Goal: Task Accomplishment & Management: Complete application form

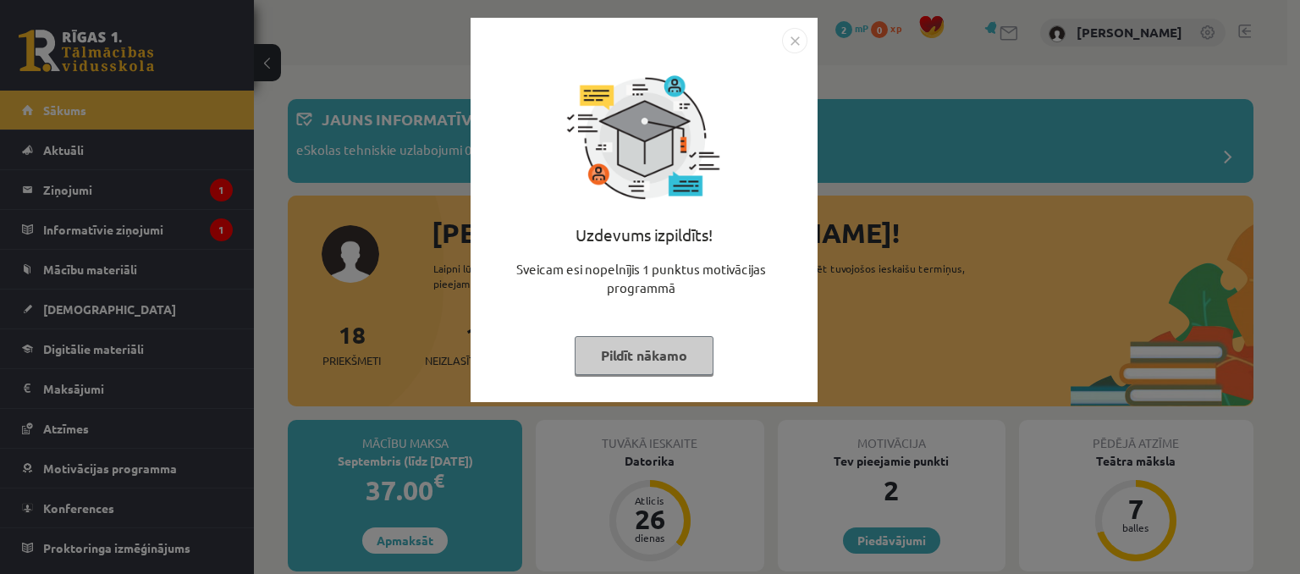
click at [877, 217] on div "Uzdevums izpildīts! Sveicam esi nopelnījis 1 punktus motivācijas programmā Pild…" at bounding box center [650, 287] width 1300 height 574
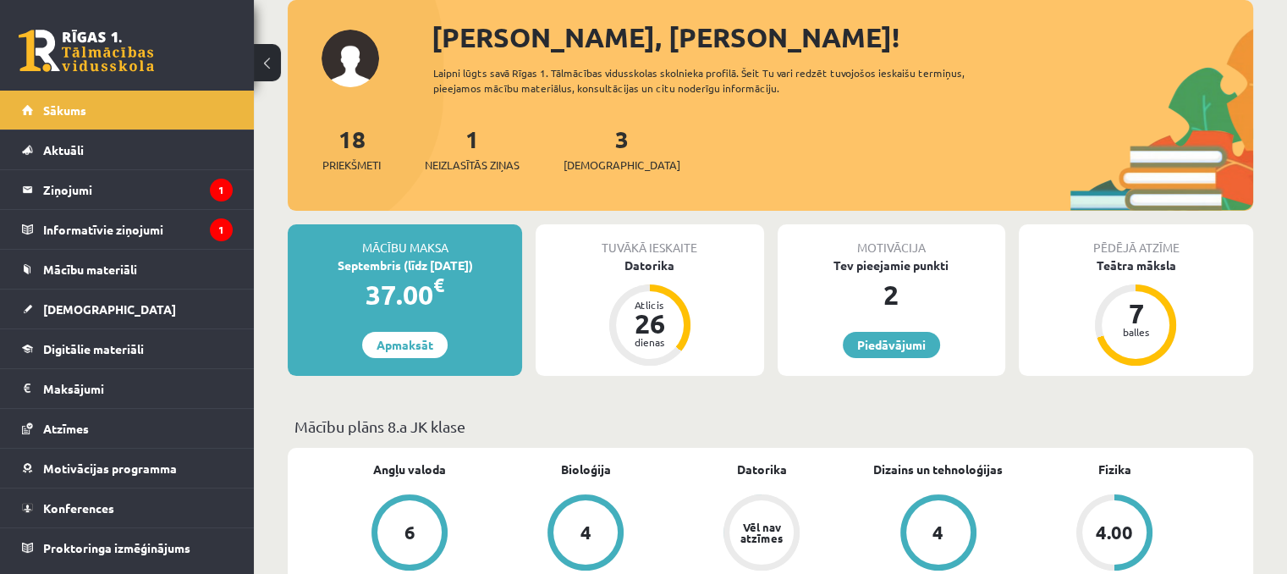
scroll to position [188, 0]
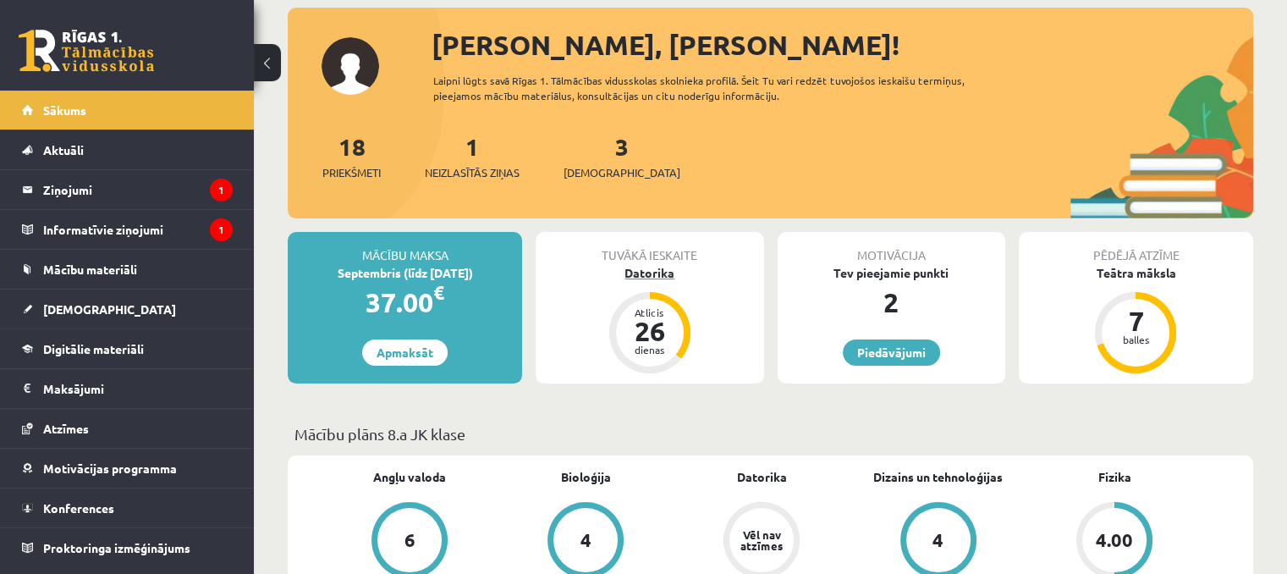
click at [657, 273] on div "Datorika" at bounding box center [650, 273] width 228 height 18
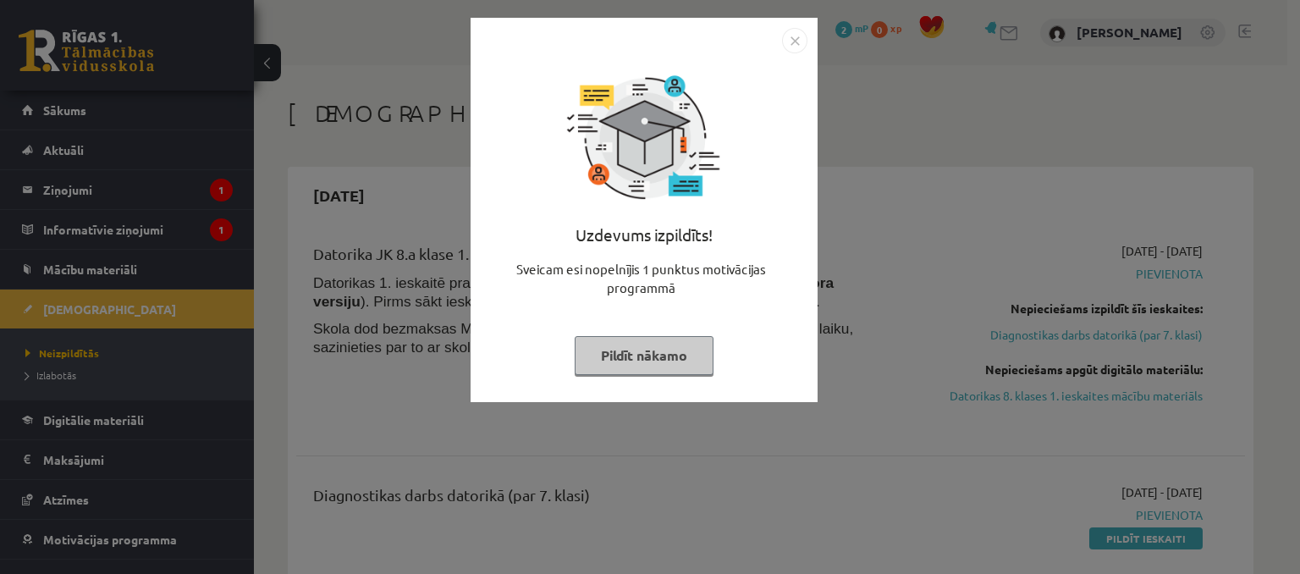
click at [651, 360] on button "Pildīt nākamo" at bounding box center [643, 355] width 139 height 39
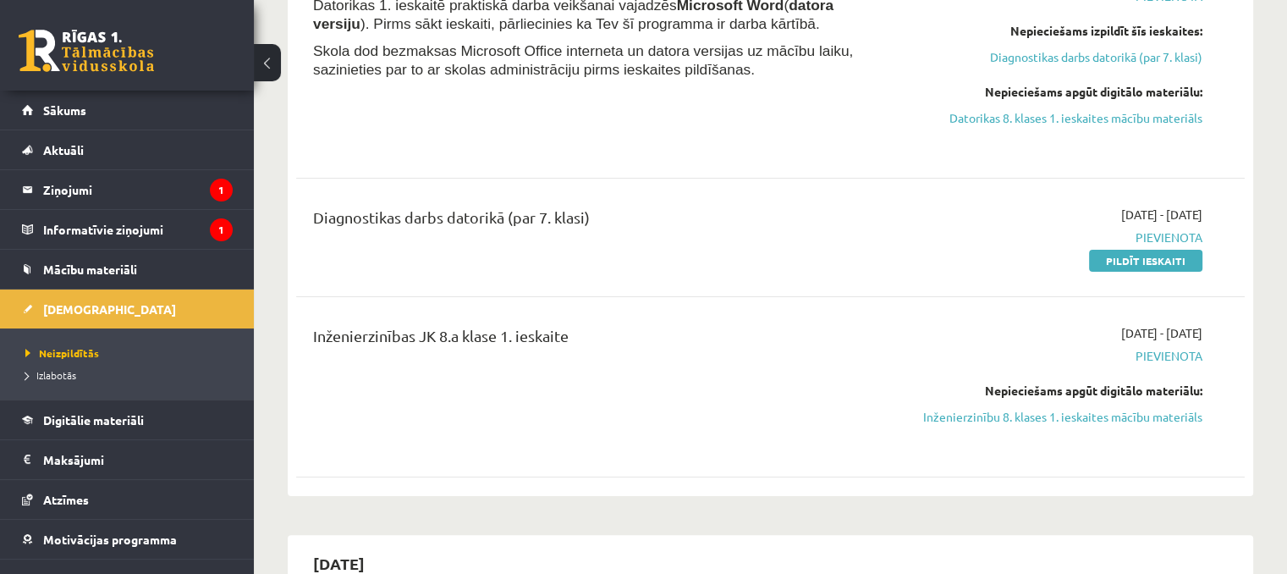
scroll to position [281, 0]
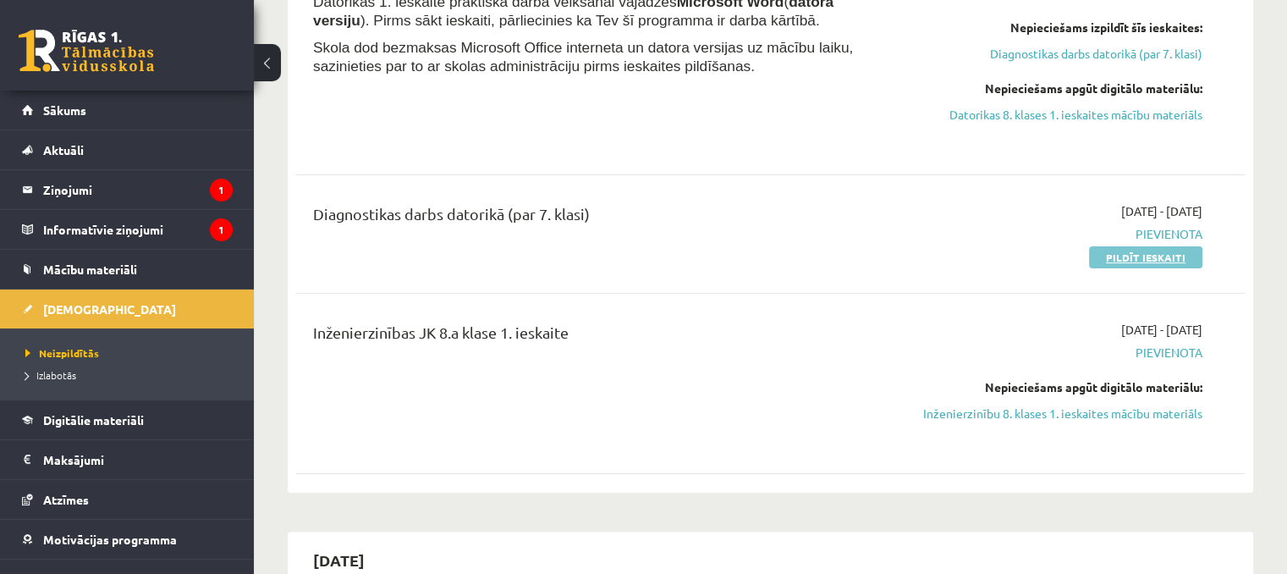
click at [1130, 257] on link "Pildīt ieskaiti" at bounding box center [1145, 257] width 113 height 22
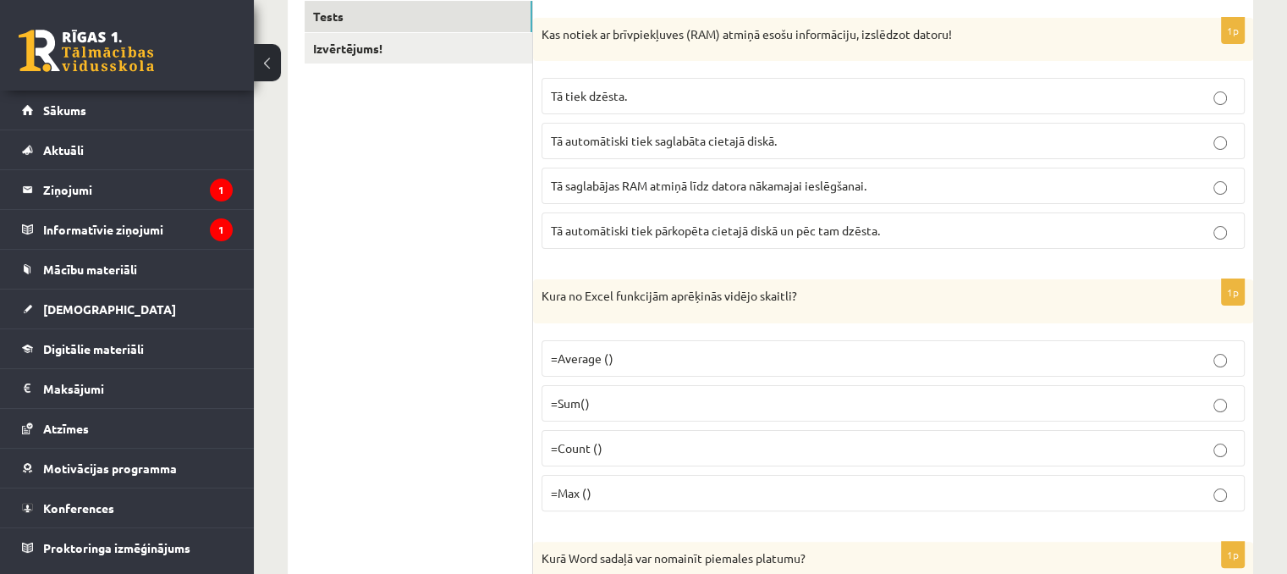
scroll to position [304, 0]
click at [771, 136] on span "Tā automātiski tiek saglabāta cietajā diskā." at bounding box center [664, 139] width 226 height 15
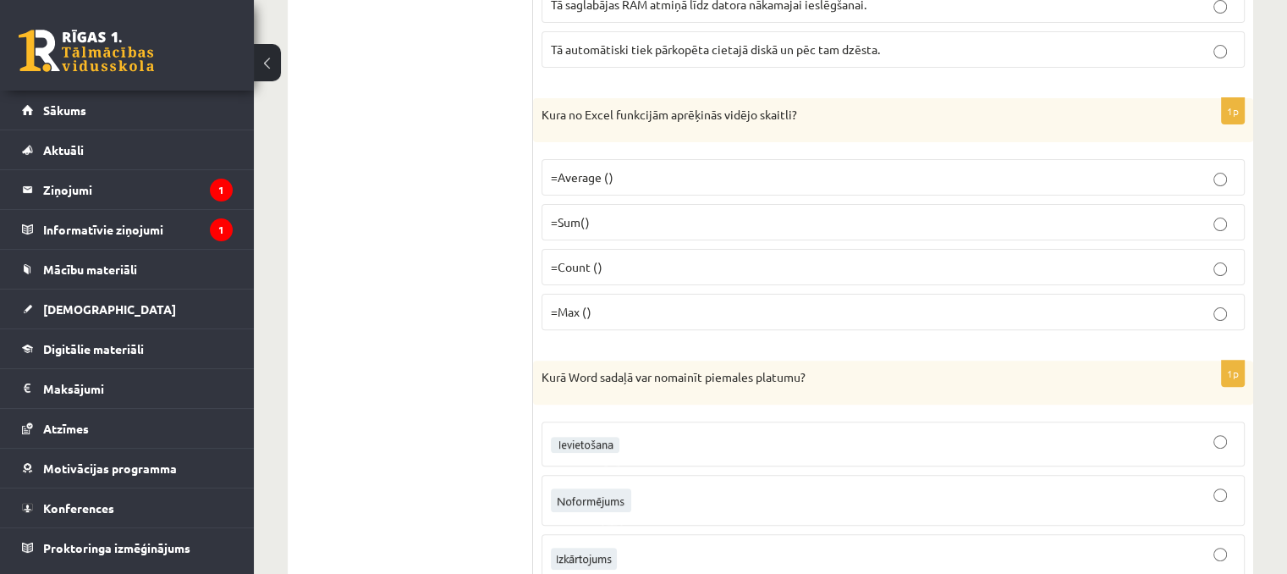
scroll to position [486, 0]
click at [643, 166] on p "=Average ()" at bounding box center [893, 175] width 684 height 18
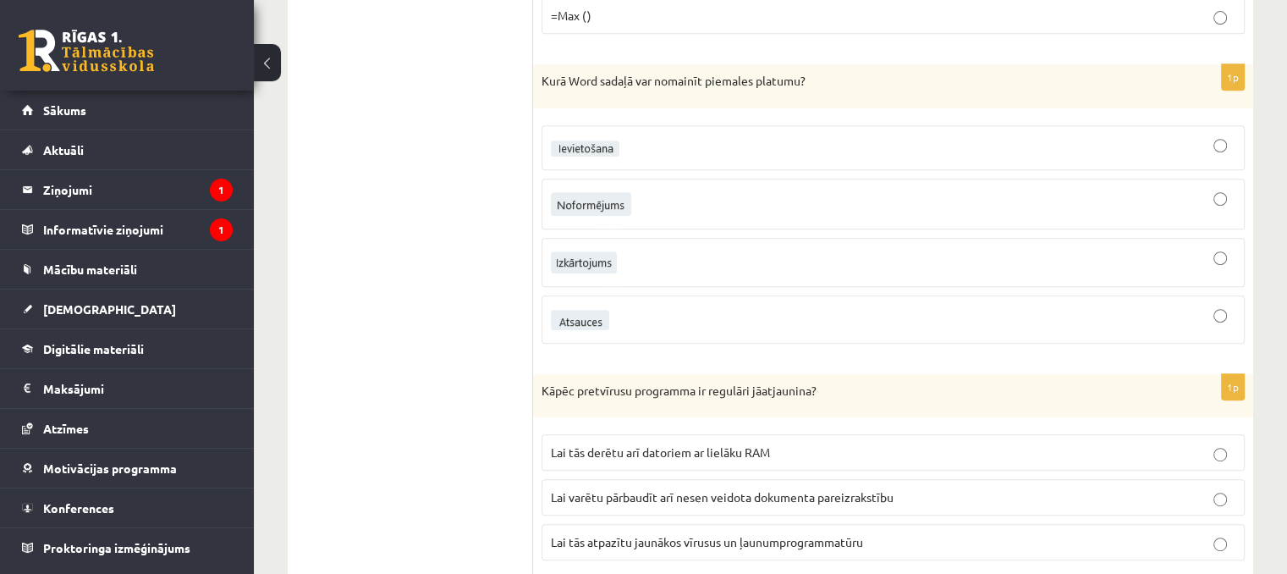
scroll to position [781, 0]
click at [658, 248] on div at bounding box center [893, 261] width 684 height 30
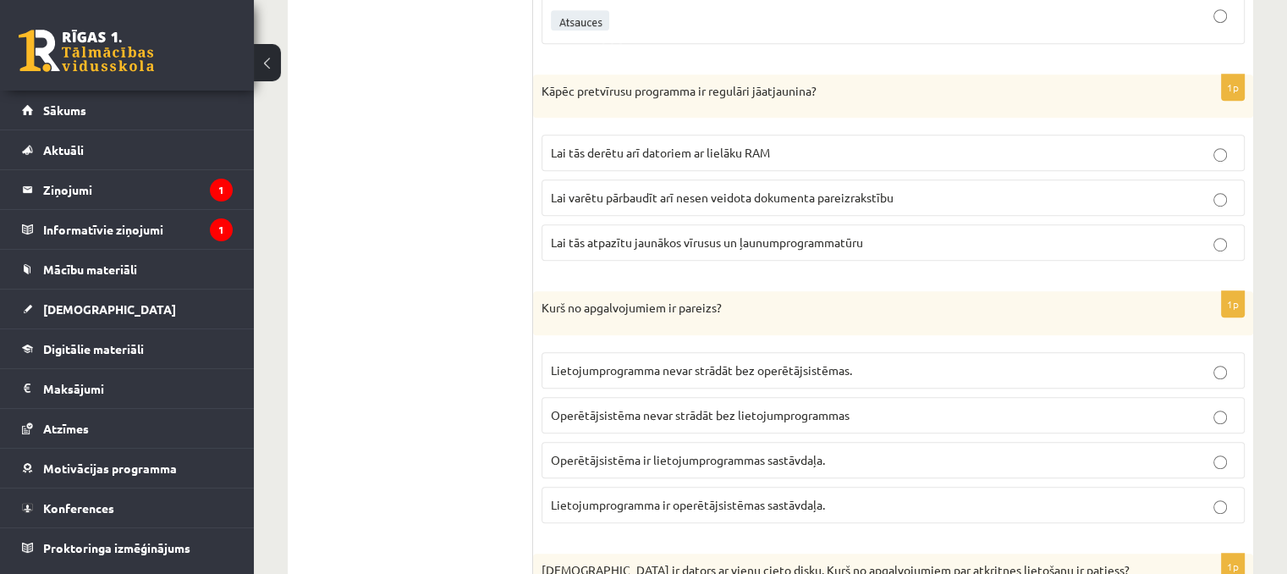
scroll to position [1080, 0]
click at [714, 234] on span "Lai tās atpazītu jaunākos vīrusus un ļaunumprogrammatūru" at bounding box center [707, 241] width 312 height 15
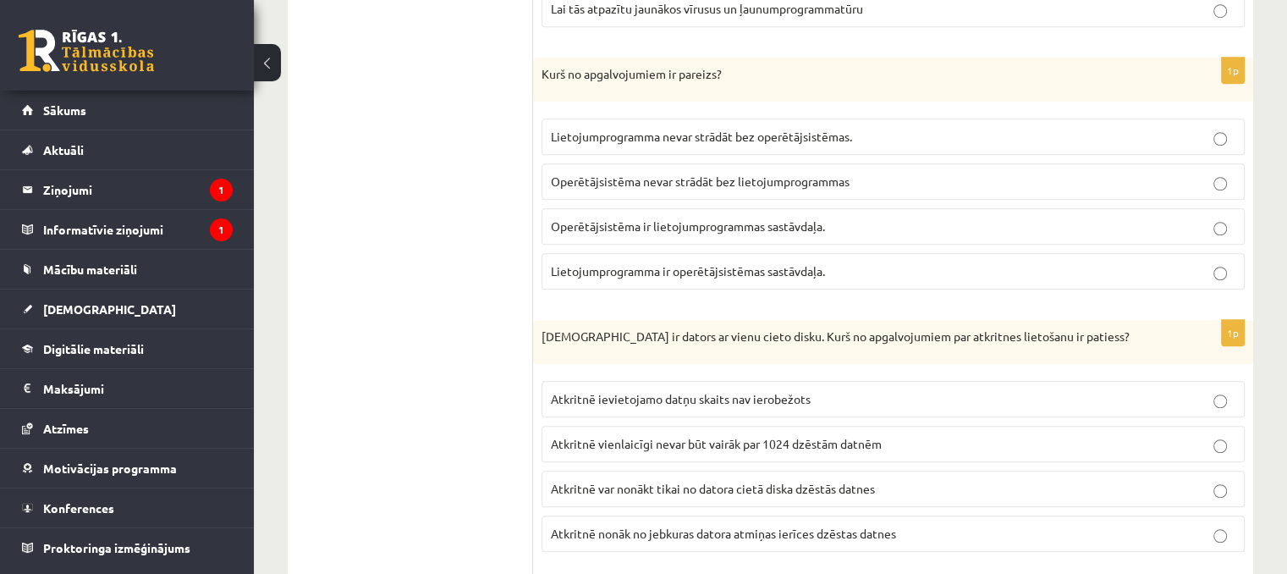
scroll to position [1329, 0]
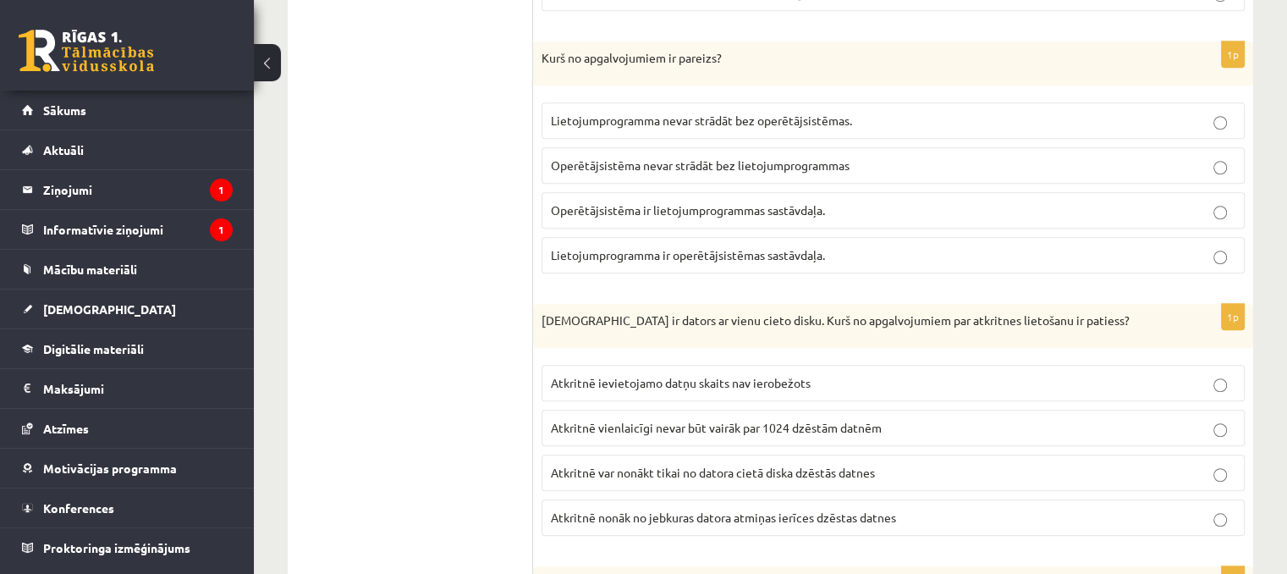
click at [694, 123] on label "Lietojumprogramma nevar strādāt bez operētājsistēmas." at bounding box center [892, 120] width 703 height 36
click at [701, 157] on span "Operētājsistēma nevar strādāt bez lietojumprogrammas" at bounding box center [700, 164] width 299 height 15
click at [697, 247] on span "Lietojumprogramma ir operētājsistēmas sastāvdaļa." at bounding box center [688, 254] width 274 height 15
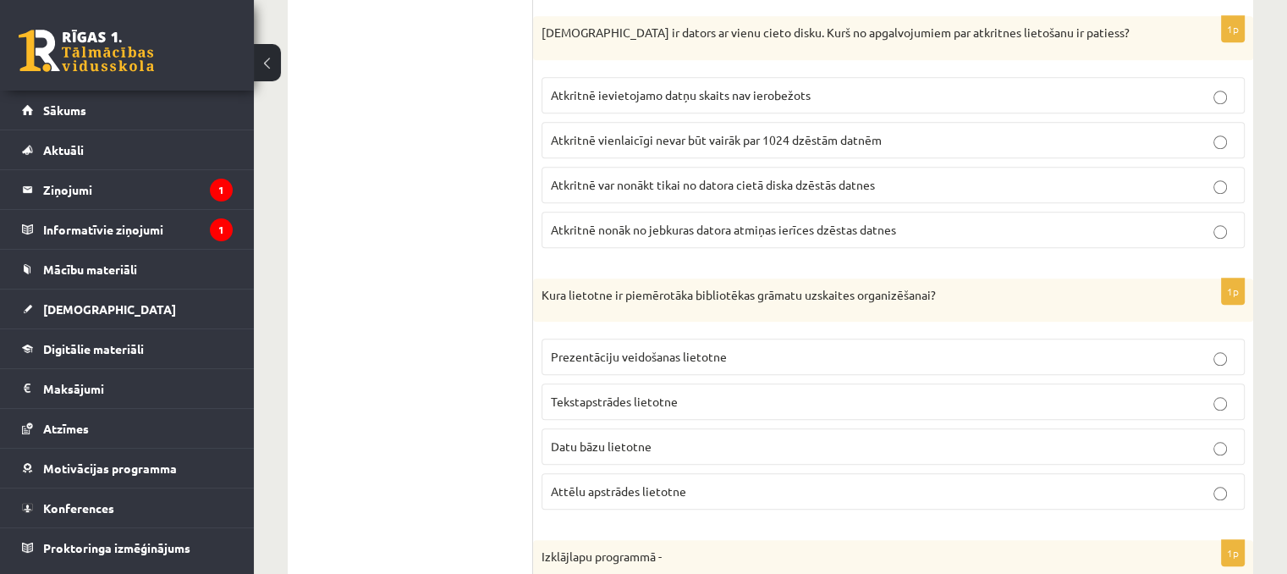
scroll to position [1614, 0]
click at [642, 90] on span "Atkritnē ievietojamo datņu skaits nav ierobežots" at bounding box center [681, 97] width 260 height 15
click at [662, 135] on span "Atkritnē vienlaicīgi nevar būt vairāk par 1024 dzēstām datnēm" at bounding box center [716, 142] width 331 height 15
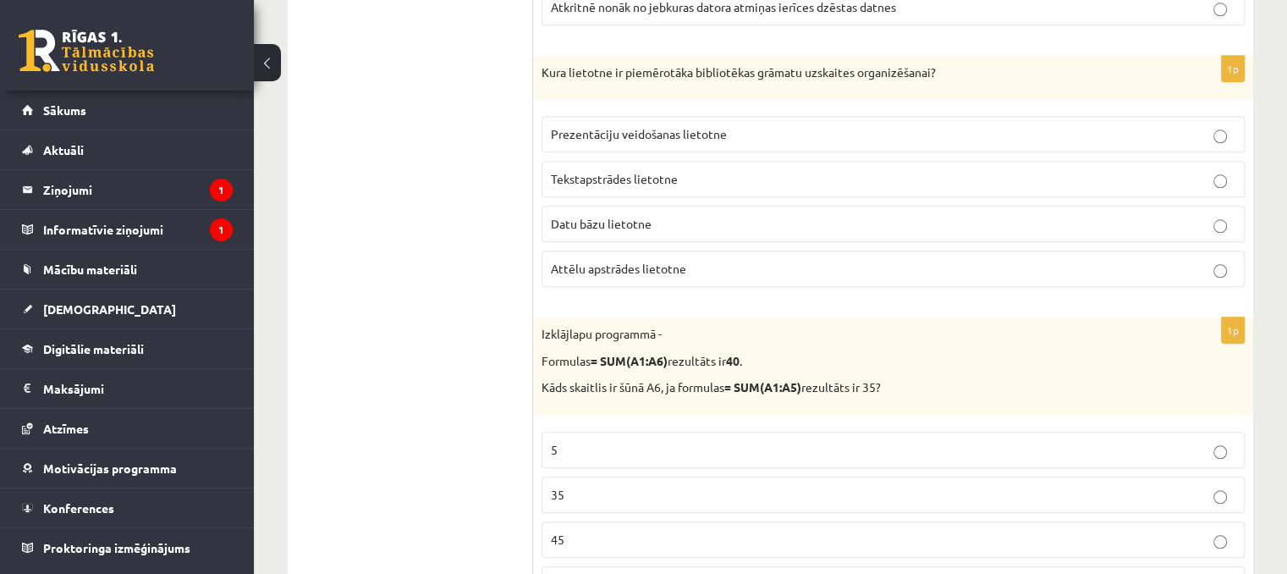
scroll to position [1841, 0]
click at [634, 214] on span "Datu bāzu lietotne" at bounding box center [601, 221] width 101 height 15
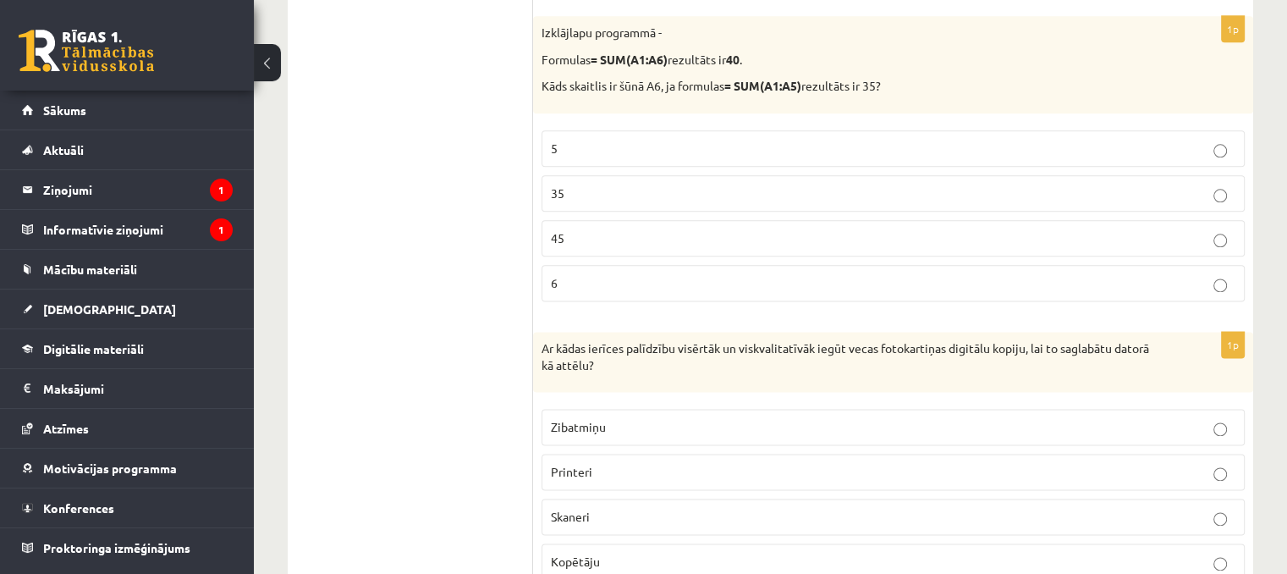
scroll to position [2139, 0]
click at [619, 141] on p "5" at bounding box center [893, 150] width 684 height 18
click at [626, 177] on label "35" at bounding box center [892, 195] width 703 height 36
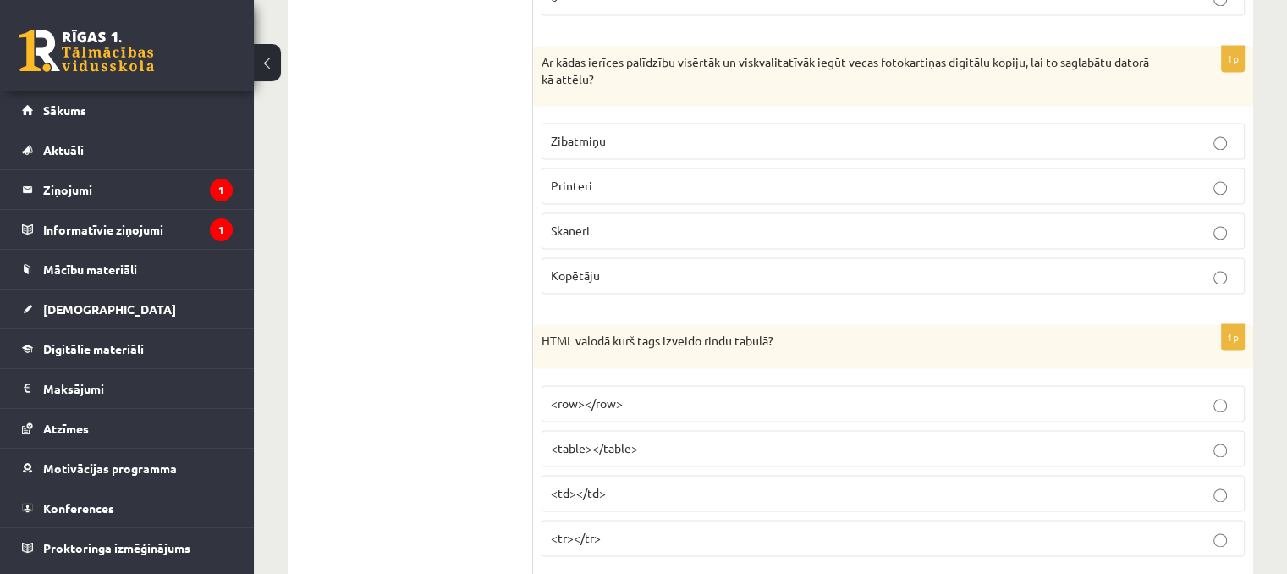
scroll to position [2428, 0]
click at [597, 136] on p "Zibatmiņu" at bounding box center [893, 139] width 684 height 18
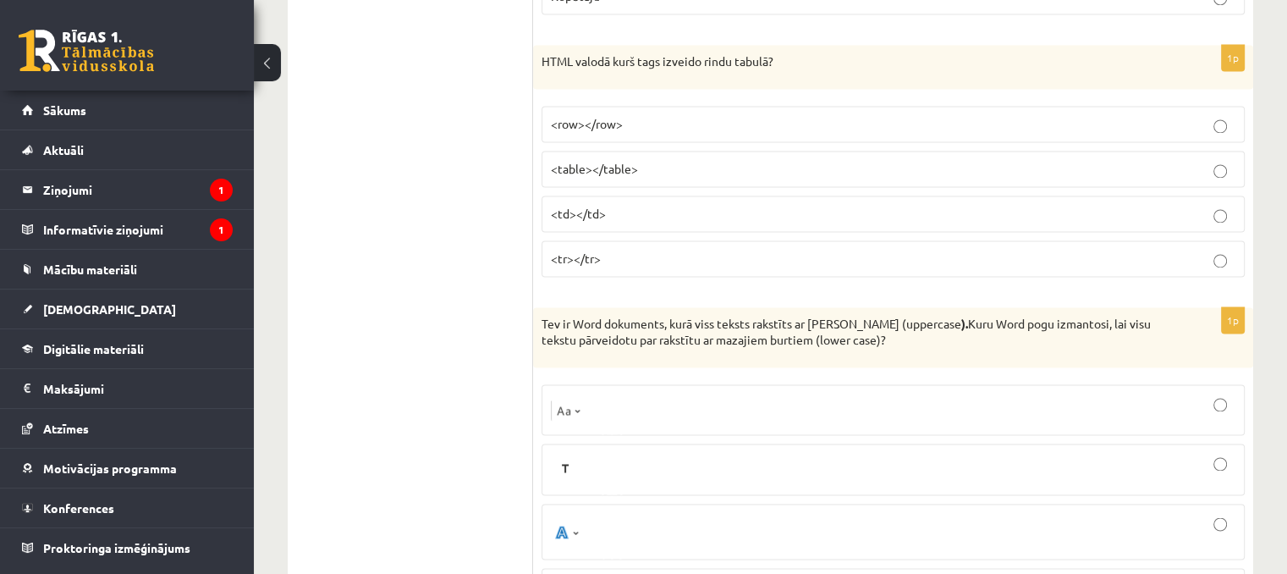
scroll to position [2709, 0]
click at [602, 160] on p "<table></table>" at bounding box center [893, 166] width 684 height 18
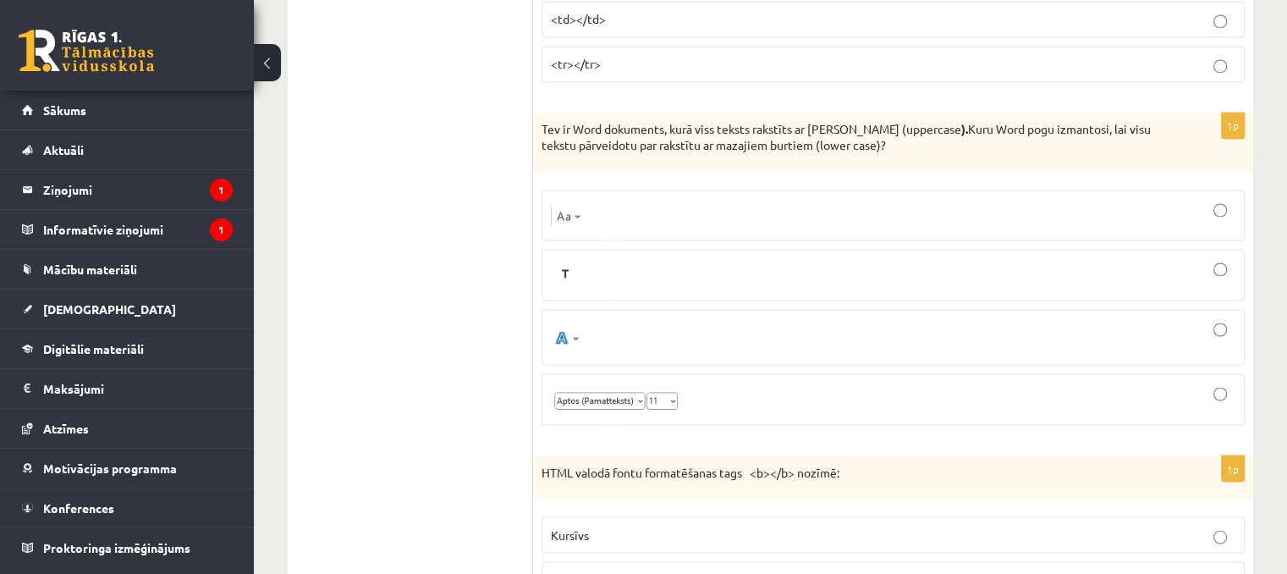
scroll to position [2907, 0]
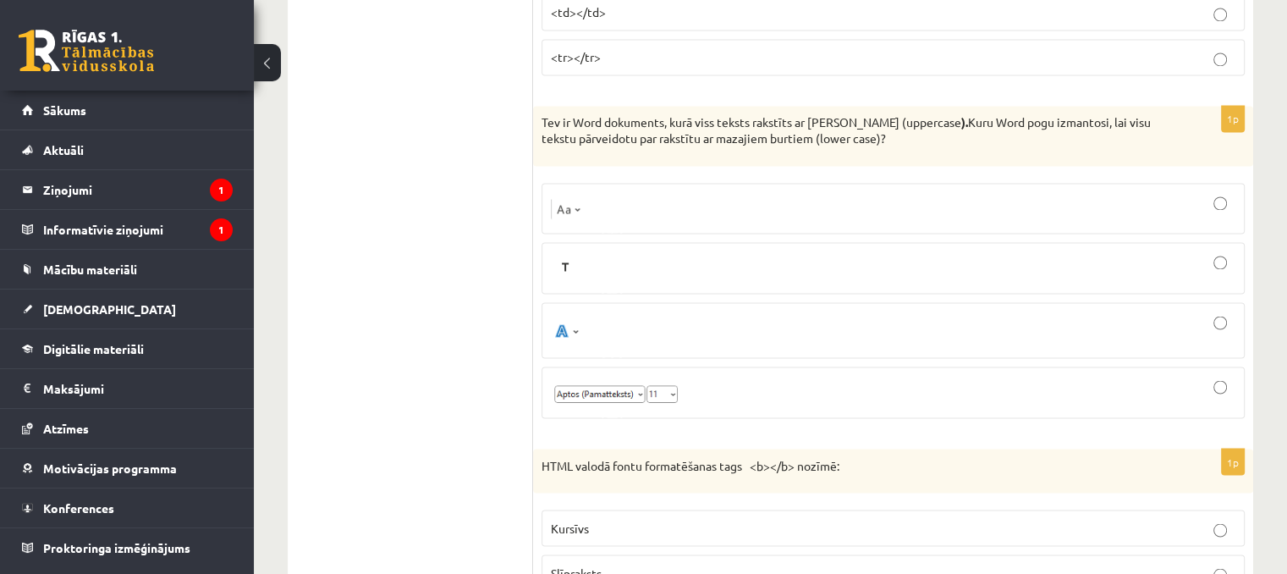
click at [918, 192] on div at bounding box center [893, 208] width 684 height 32
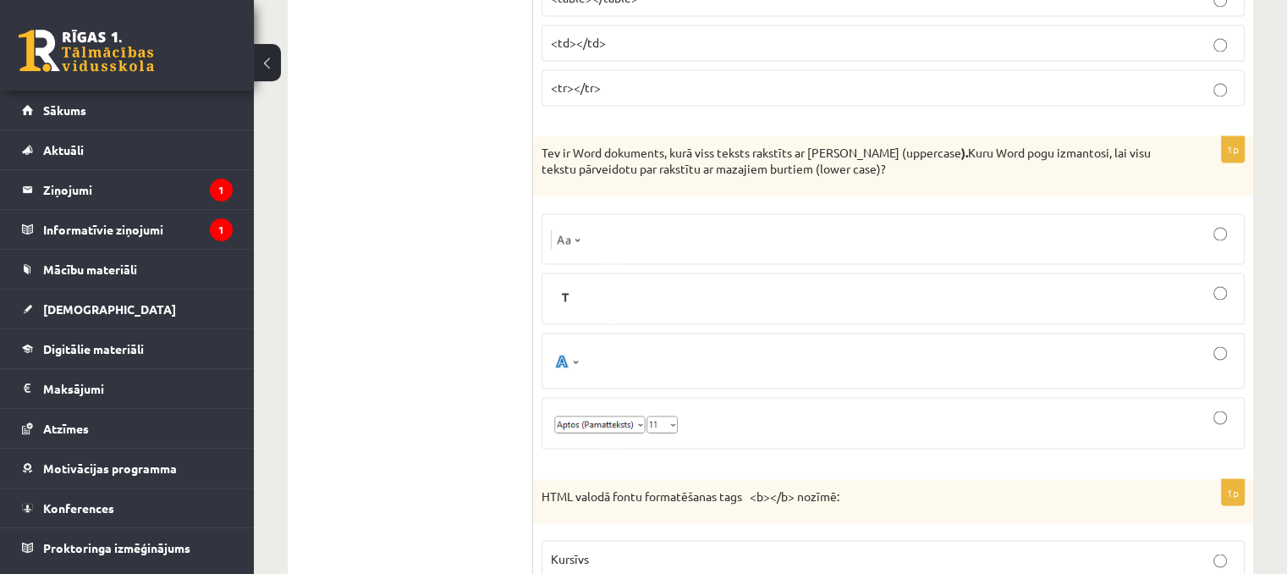
scroll to position [2875, 0]
click at [624, 235] on div at bounding box center [893, 240] width 684 height 32
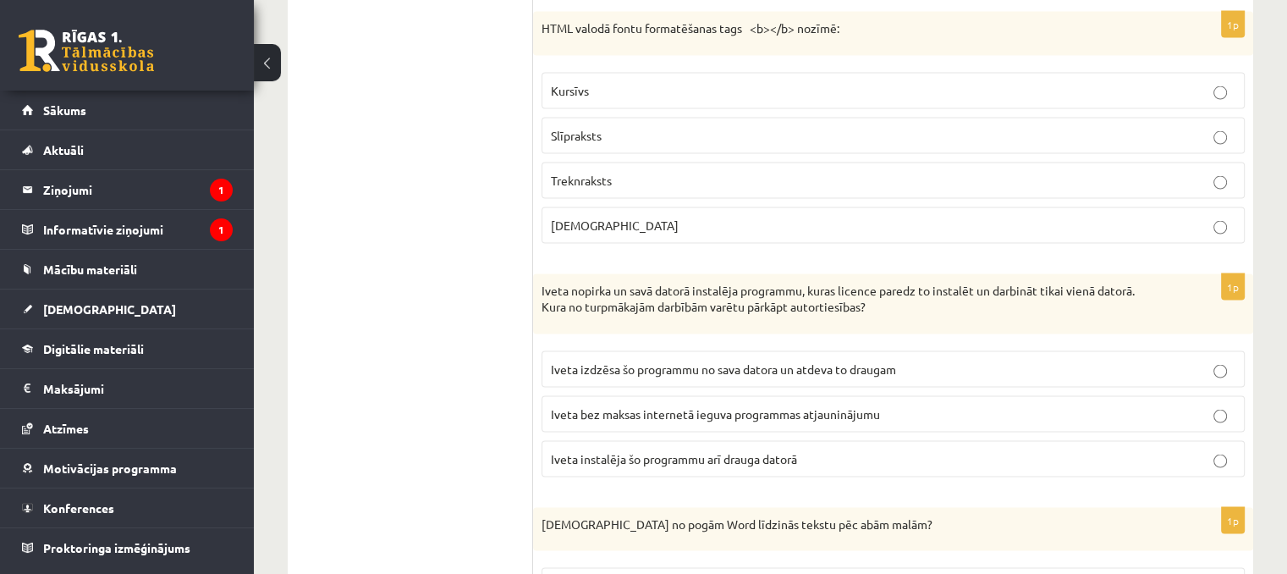
scroll to position [3346, 0]
click at [596, 170] on span "Treknraksts" at bounding box center [581, 177] width 61 height 15
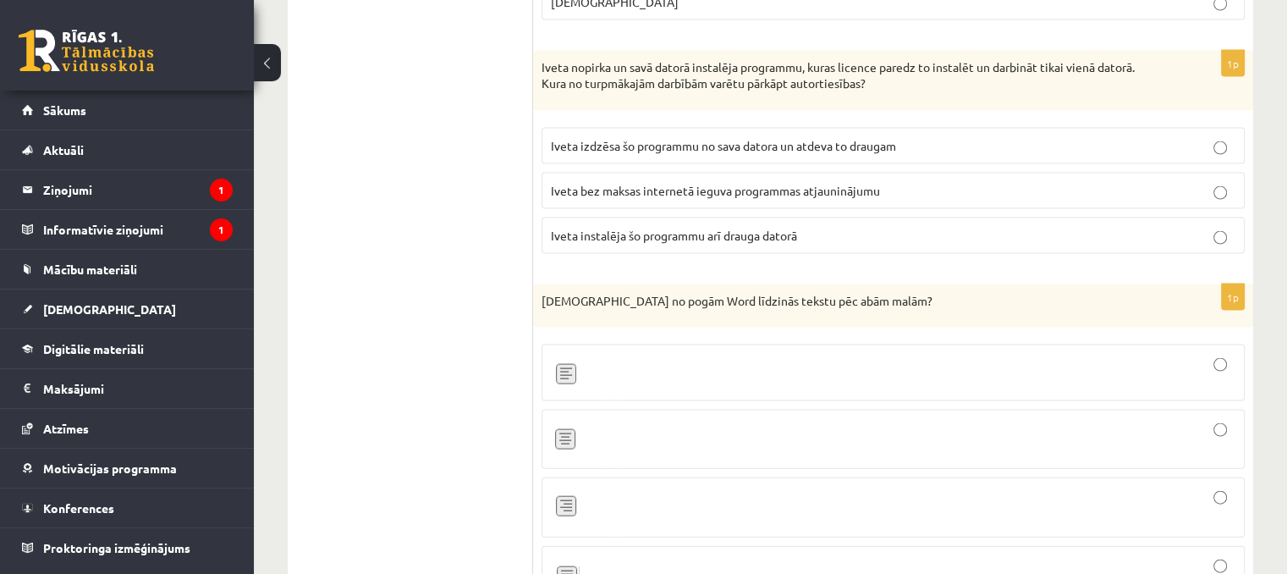
scroll to position [3577, 0]
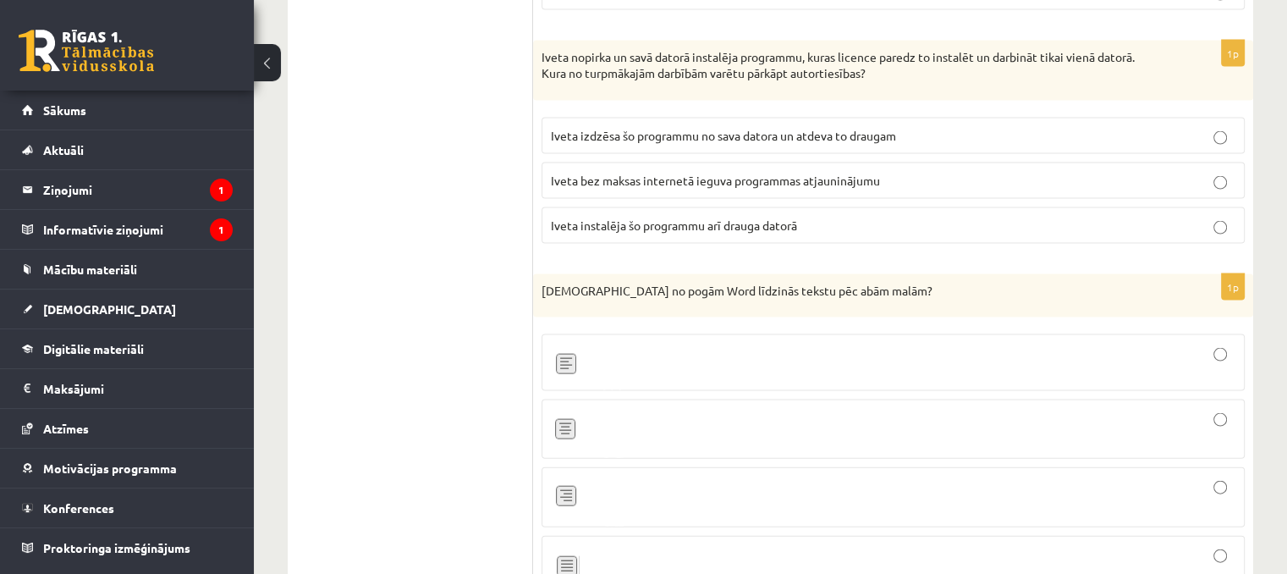
click at [772, 173] on span "Iveta bez maksas internetā ieguva programmas atjauninājumu" at bounding box center [715, 180] width 329 height 15
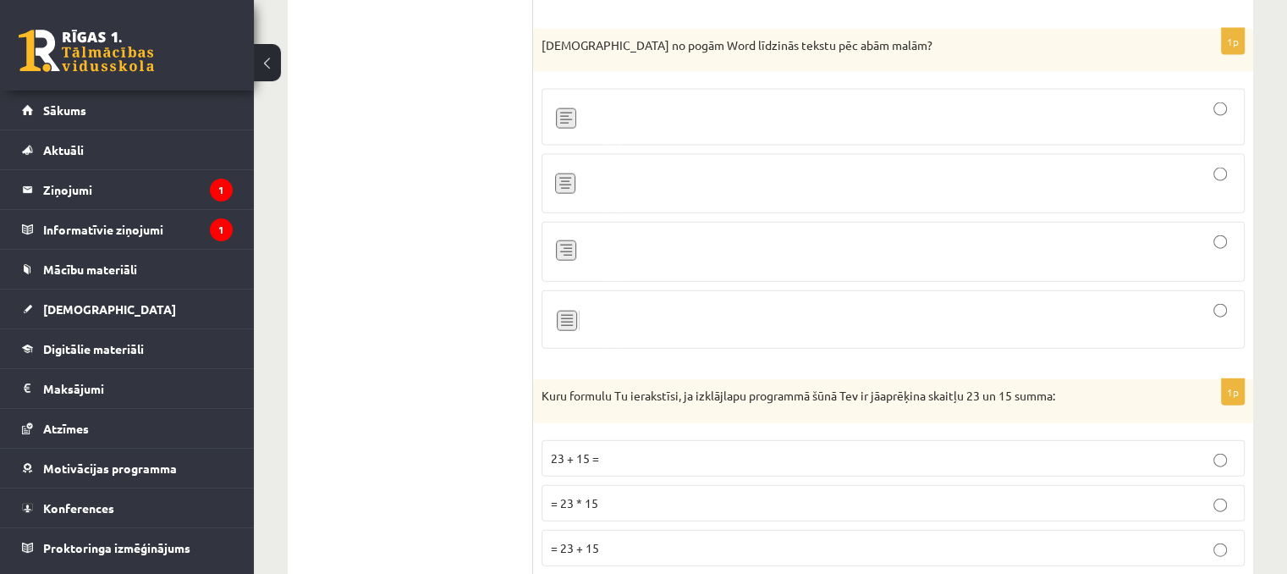
scroll to position [3823, 0]
click at [787, 299] on div at bounding box center [893, 319] width 684 height 40
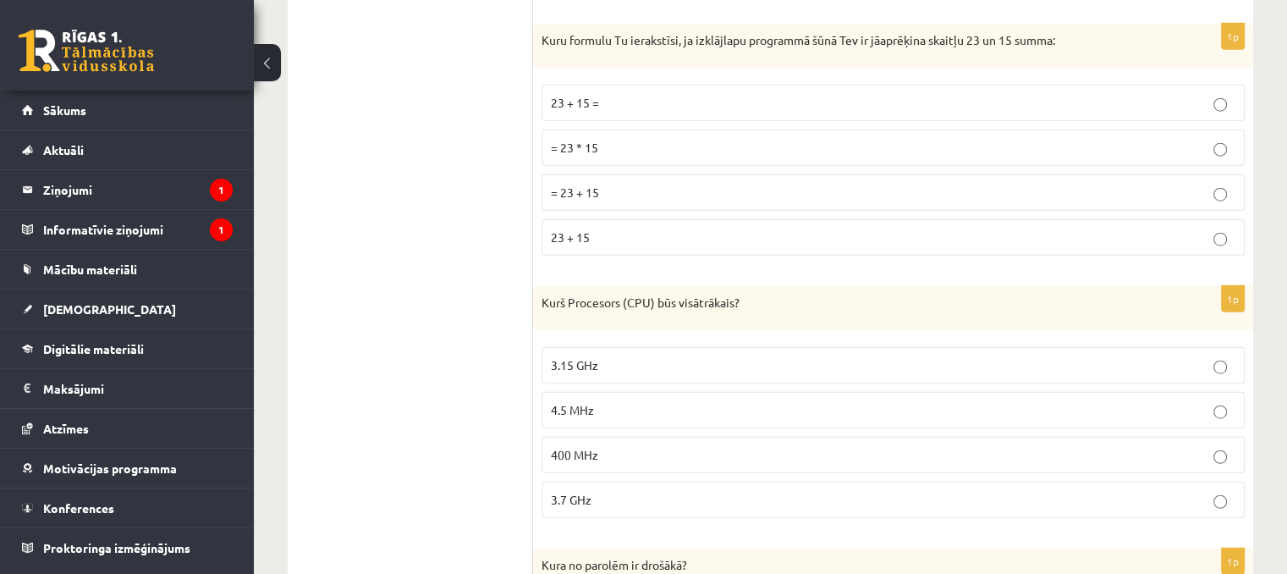
scroll to position [4176, 0]
click at [632, 185] on p "= 23 + 15" at bounding box center [893, 194] width 684 height 18
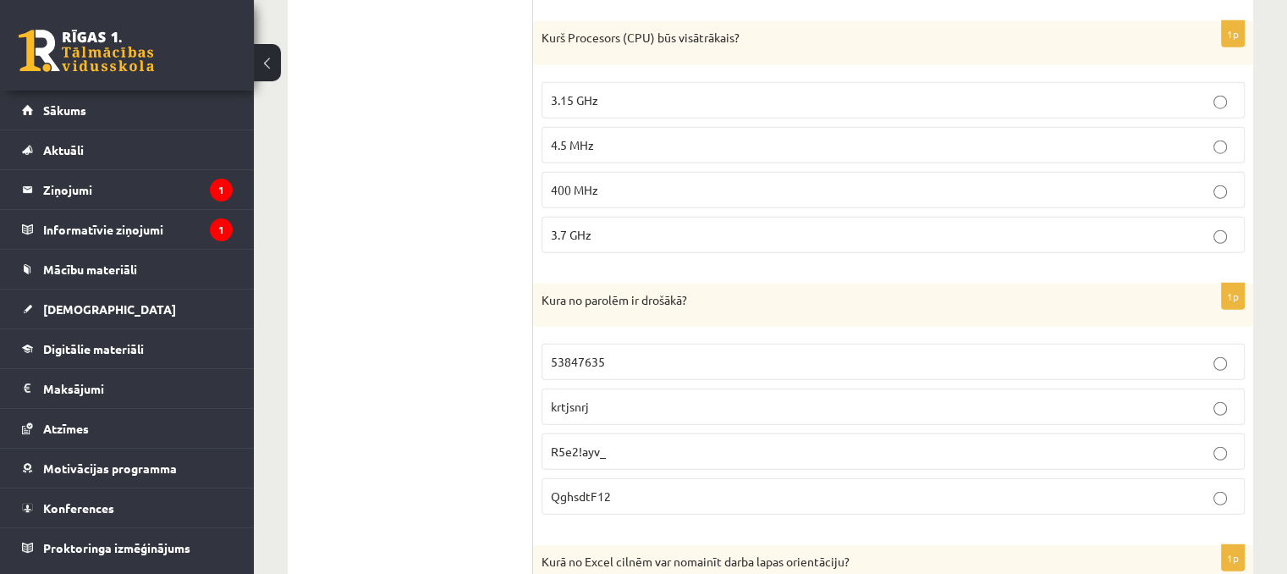
scroll to position [4442, 0]
click at [603, 92] on p "3.15 GHz" at bounding box center [893, 101] width 684 height 18
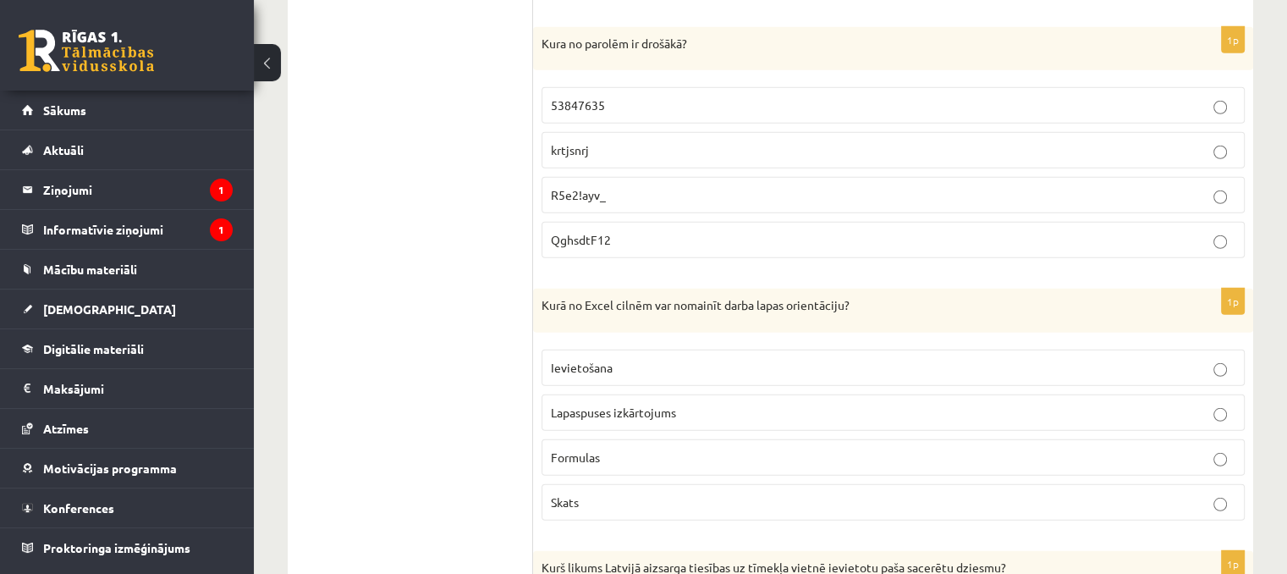
scroll to position [4700, 0]
click at [616, 185] on p "R5e2!ayv_" at bounding box center [893, 194] width 684 height 18
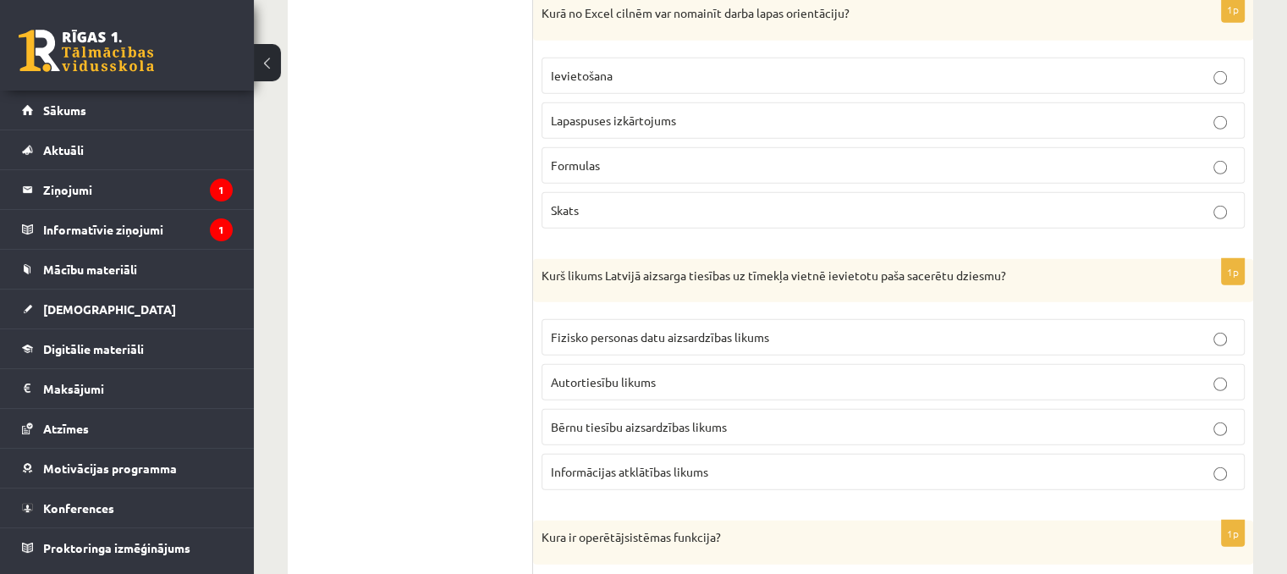
scroll to position [4958, 0]
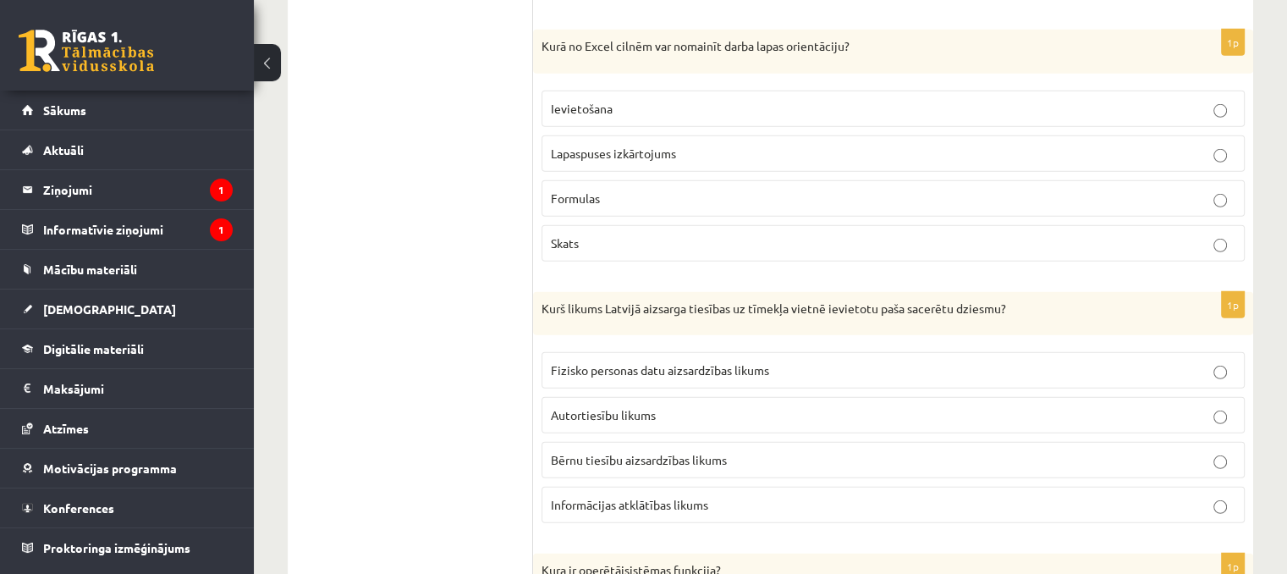
click at [629, 143] on label "Lapaspuses izkārtojums" at bounding box center [892, 153] width 703 height 36
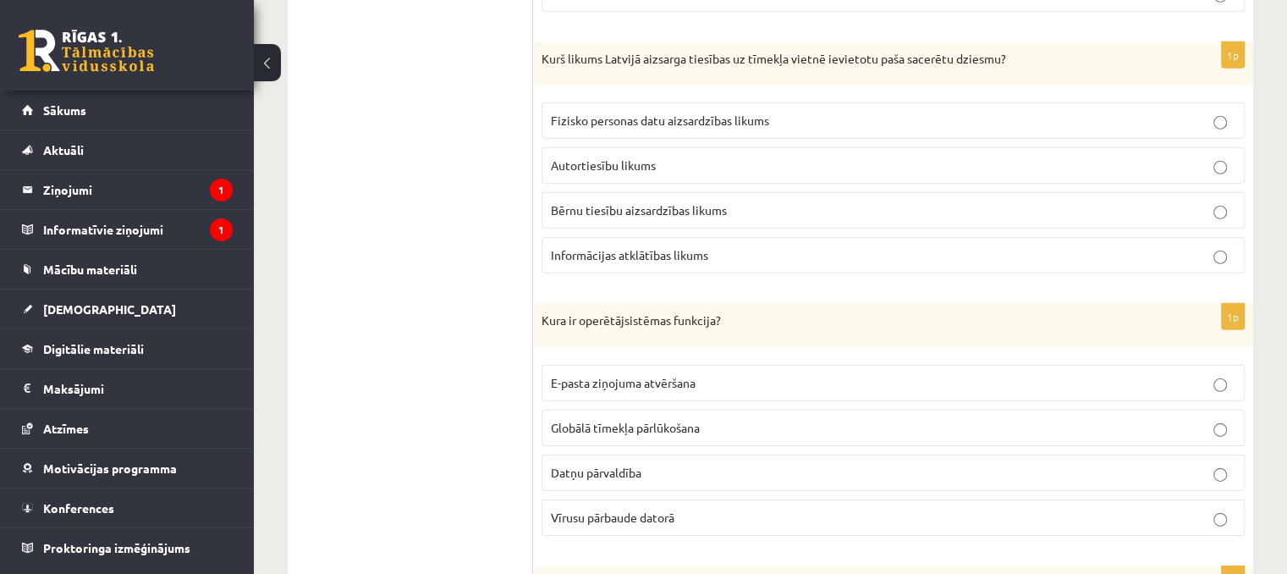
scroll to position [5208, 0]
click at [655, 156] on p "Autortiesību likums" at bounding box center [893, 165] width 684 height 18
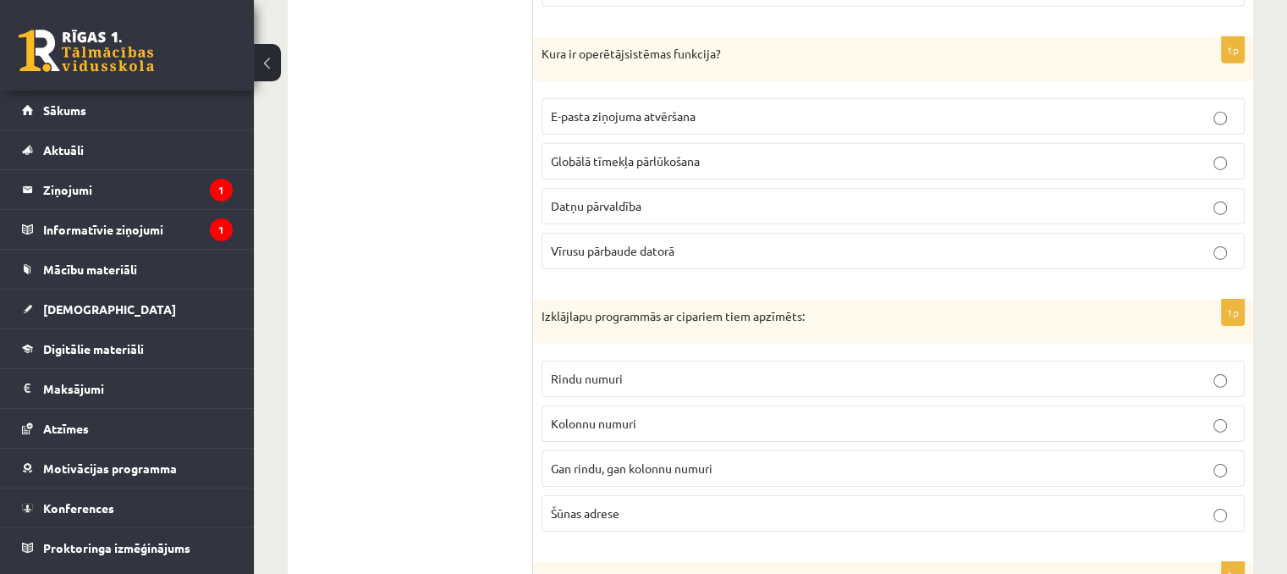
scroll to position [5477, 0]
click at [679, 194] on p "Datņu pārvaldība" at bounding box center [893, 203] width 684 height 18
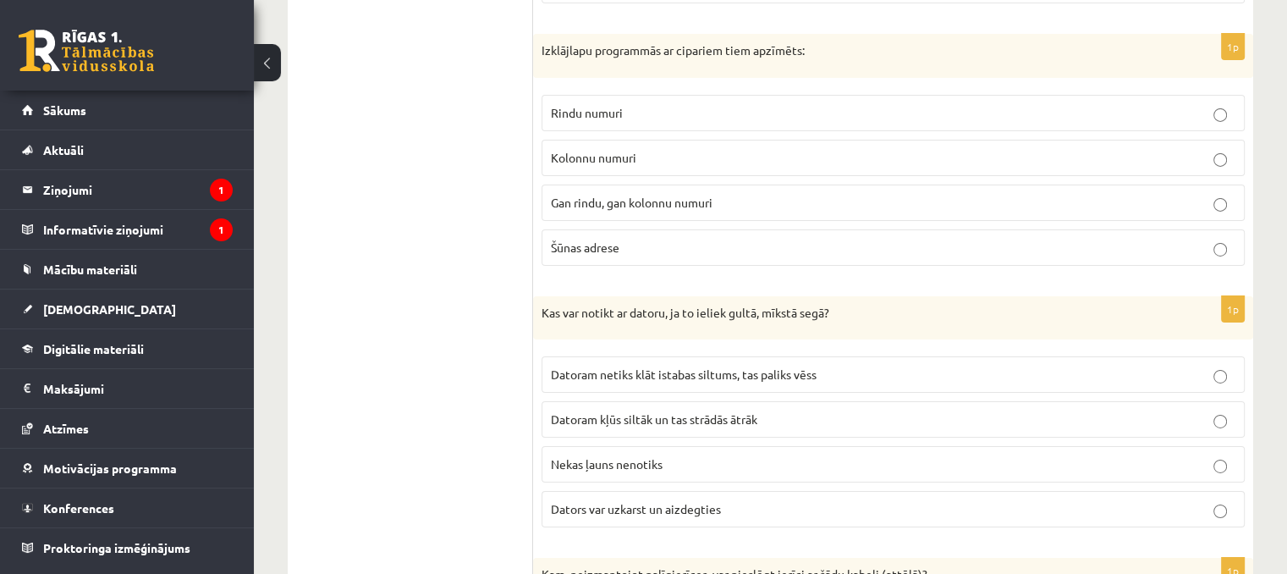
scroll to position [5742, 0]
click at [652, 102] on p "Rindu numuri" at bounding box center [893, 111] width 684 height 18
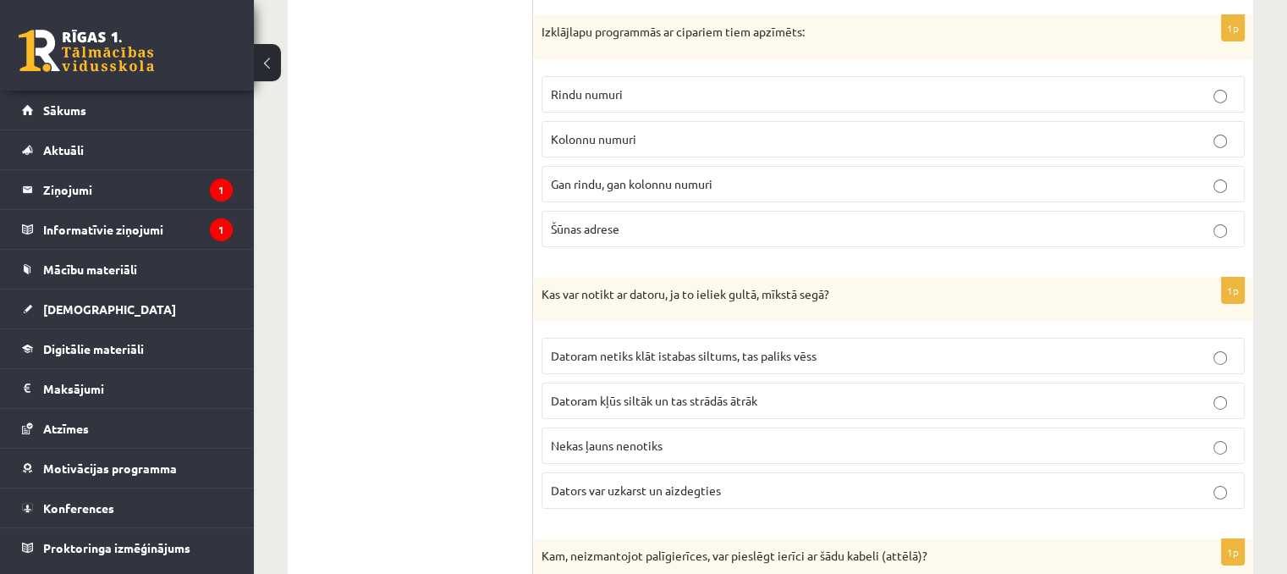
scroll to position [5757, 0]
click at [668, 132] on p "Kolonnu numuri" at bounding box center [893, 141] width 684 height 18
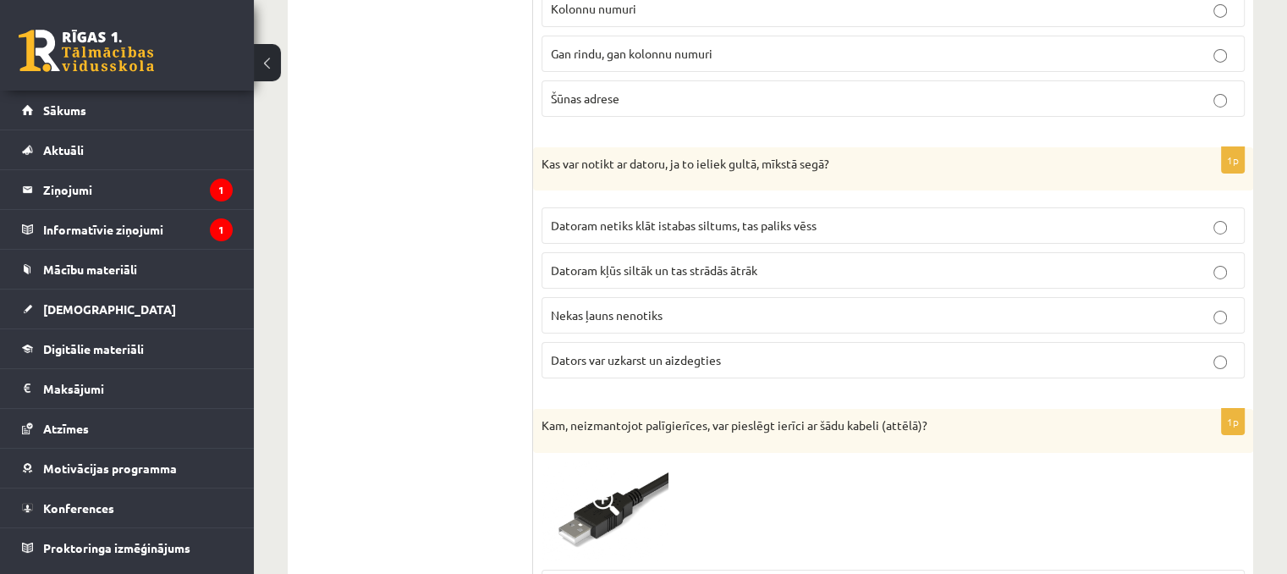
scroll to position [5892, 0]
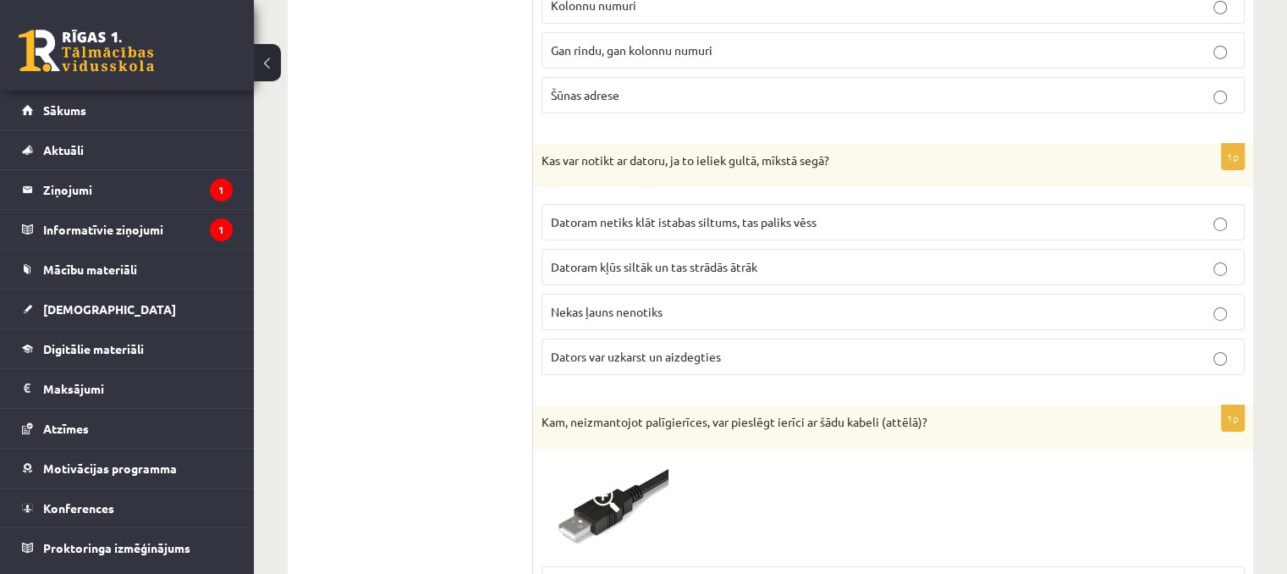
click at [690, 303] on p "Nekas ļauns nenotiks" at bounding box center [893, 312] width 684 height 18
click at [762, 348] on p "Dators var uzkarst un aizdegties" at bounding box center [893, 357] width 684 height 18
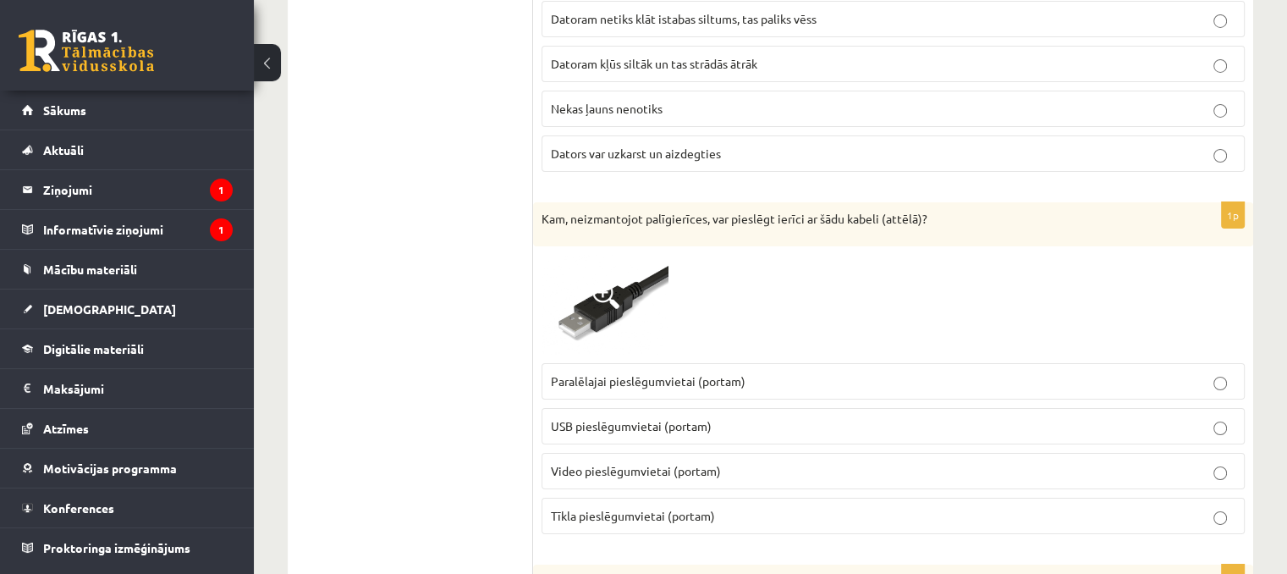
scroll to position [5970, 0]
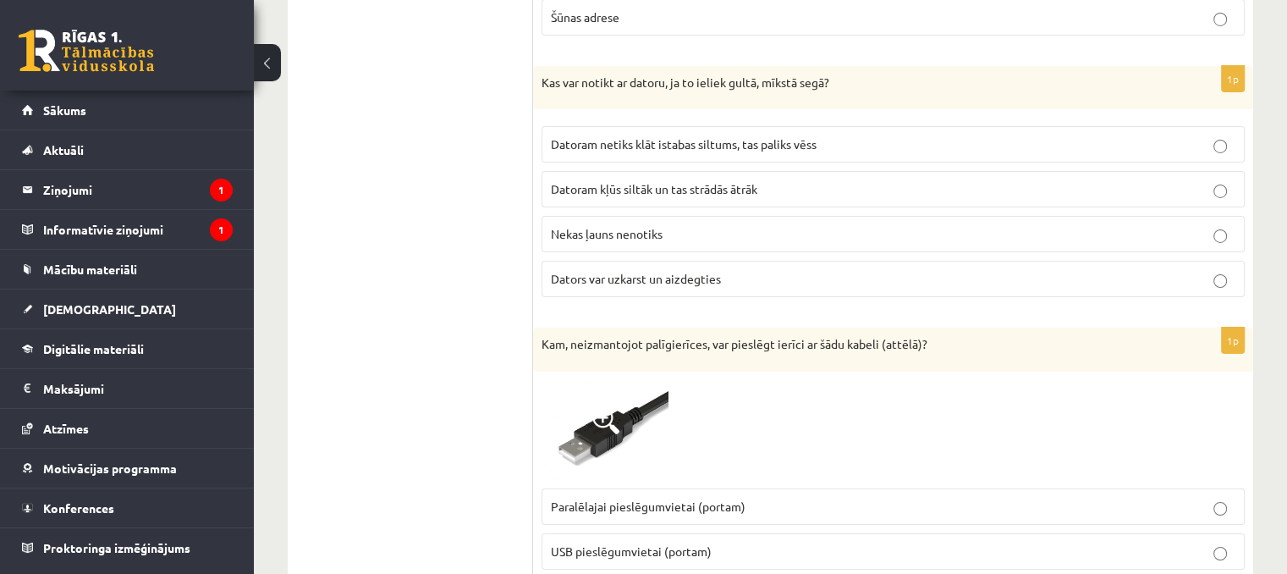
click at [684, 225] on p "Nekas ļauns nenotiks" at bounding box center [893, 234] width 684 height 18
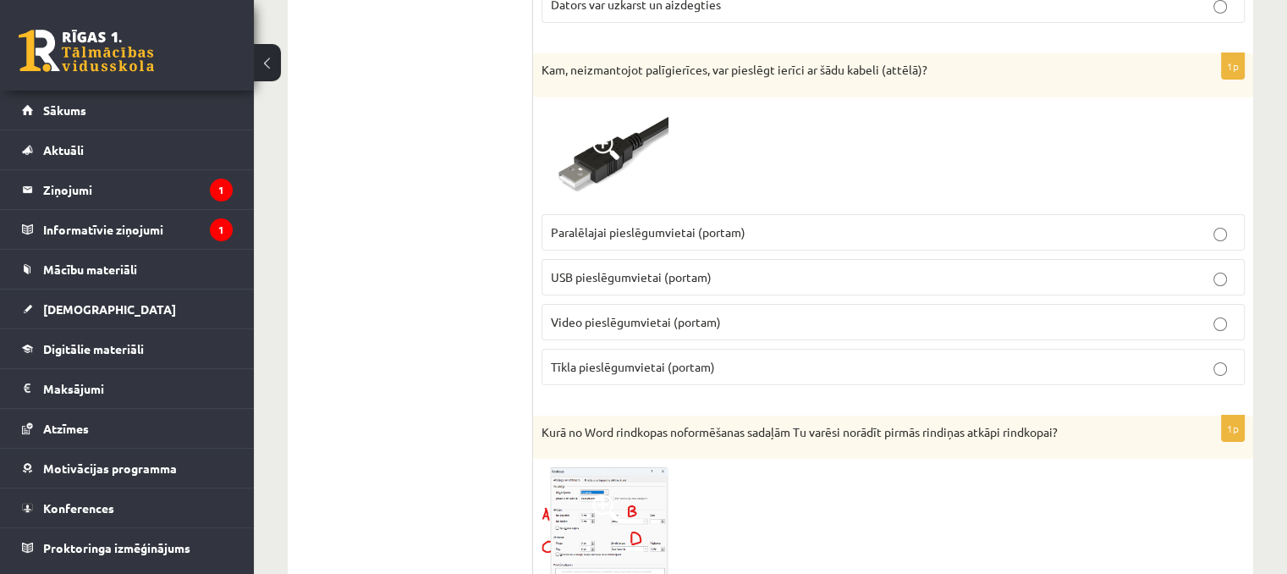
scroll to position [6244, 0]
click at [711, 268] on p "USB pieslēgumvietai (portam)" at bounding box center [893, 277] width 684 height 18
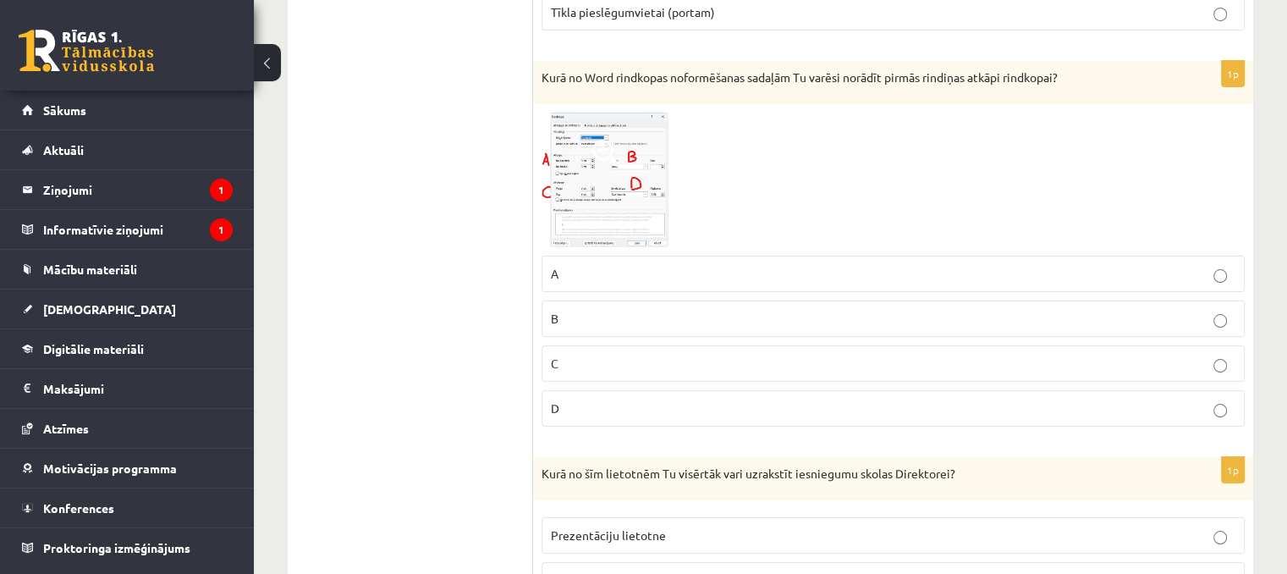
scroll to position [6598, 0]
click at [582, 163] on img at bounding box center [604, 180] width 127 height 134
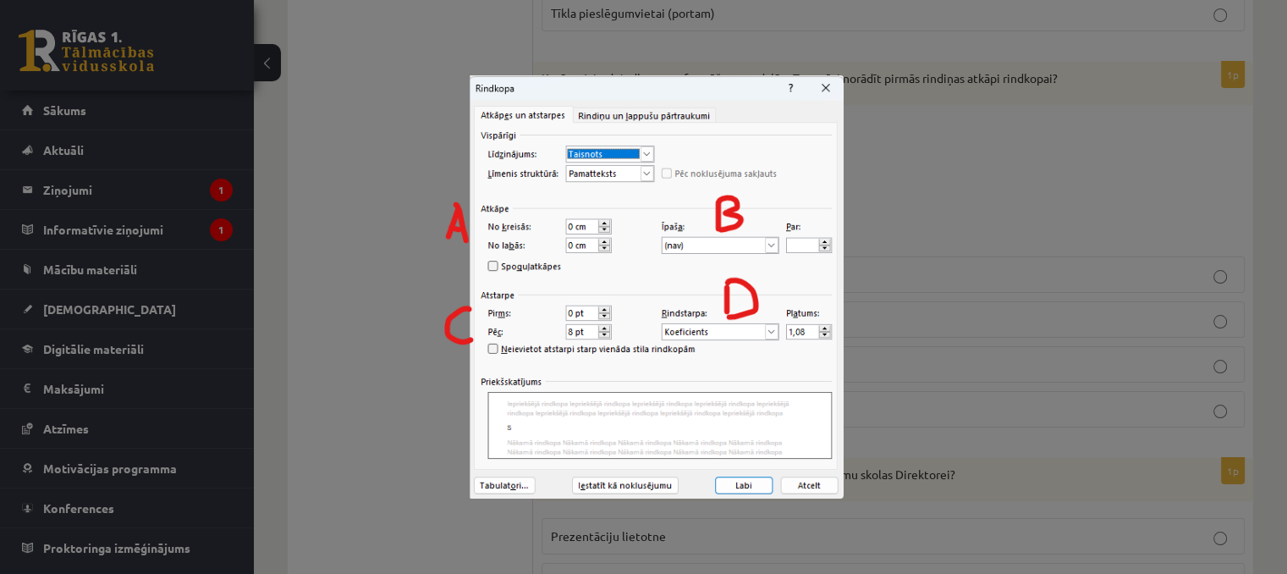
click at [822, 86] on img at bounding box center [643, 286] width 400 height 423
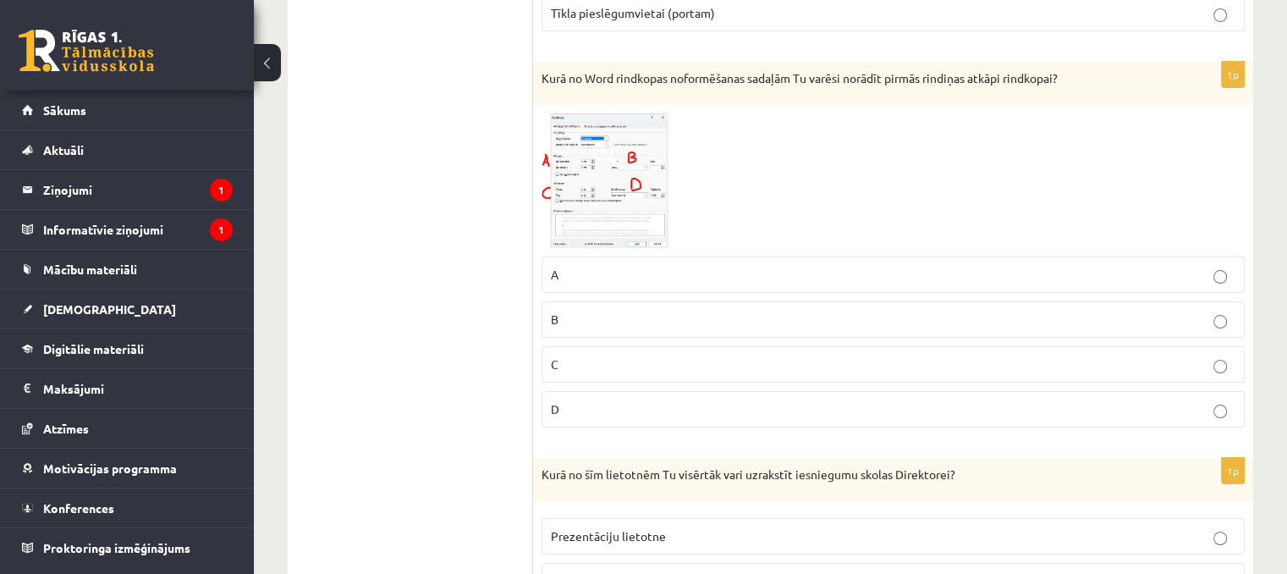
click at [640, 266] on p "A" at bounding box center [893, 275] width 684 height 18
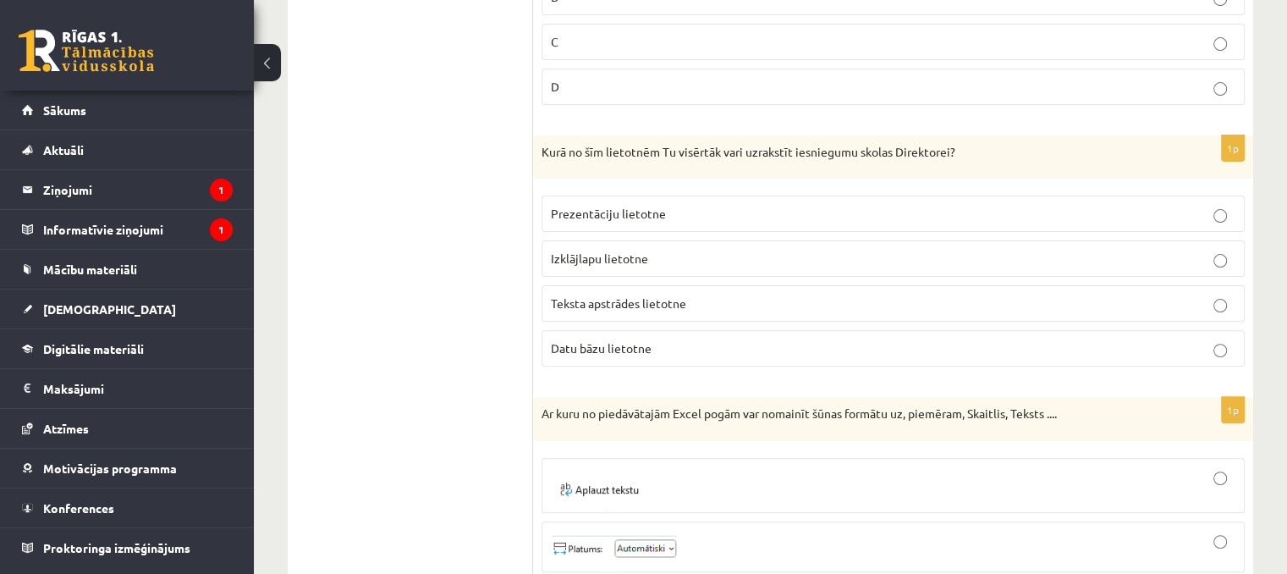
scroll to position [6921, 0]
click at [645, 249] on p "Izklājlapu lietotne" at bounding box center [893, 258] width 684 height 18
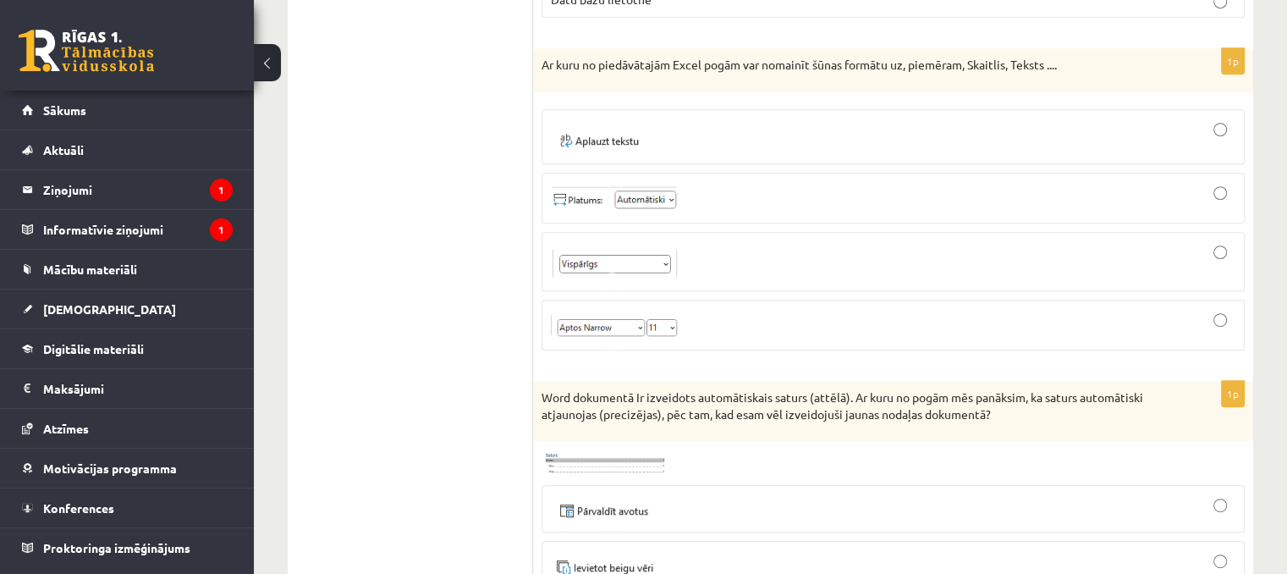
scroll to position [7268, 0]
click at [822, 310] on div at bounding box center [893, 326] width 684 height 32
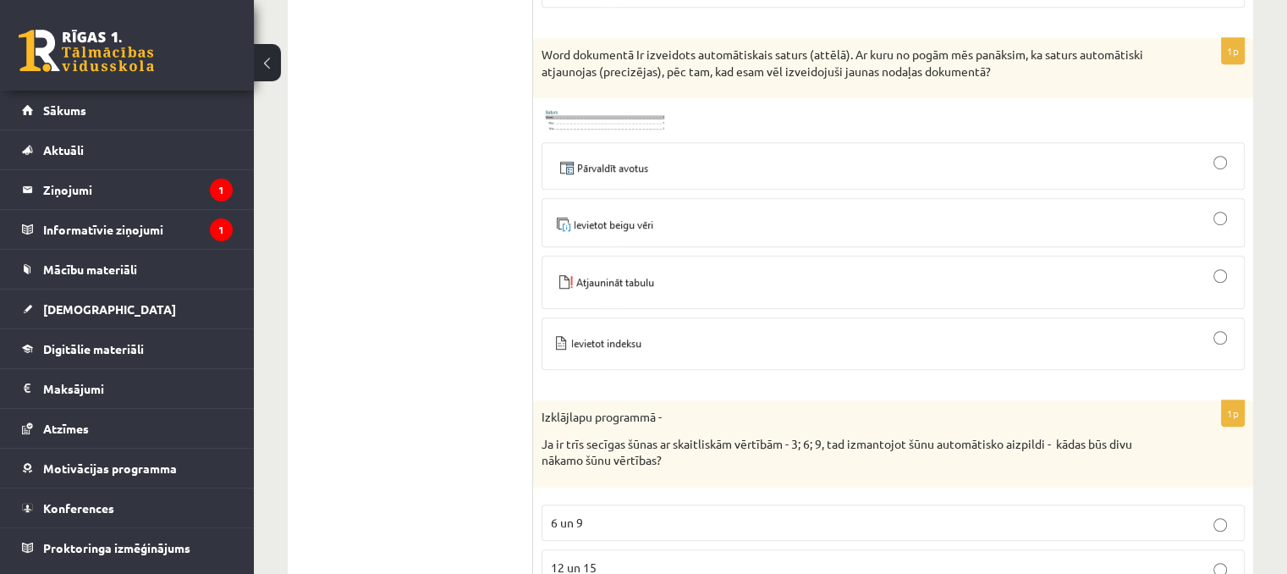
scroll to position [7610, 0]
click at [615, 107] on img at bounding box center [604, 120] width 127 height 27
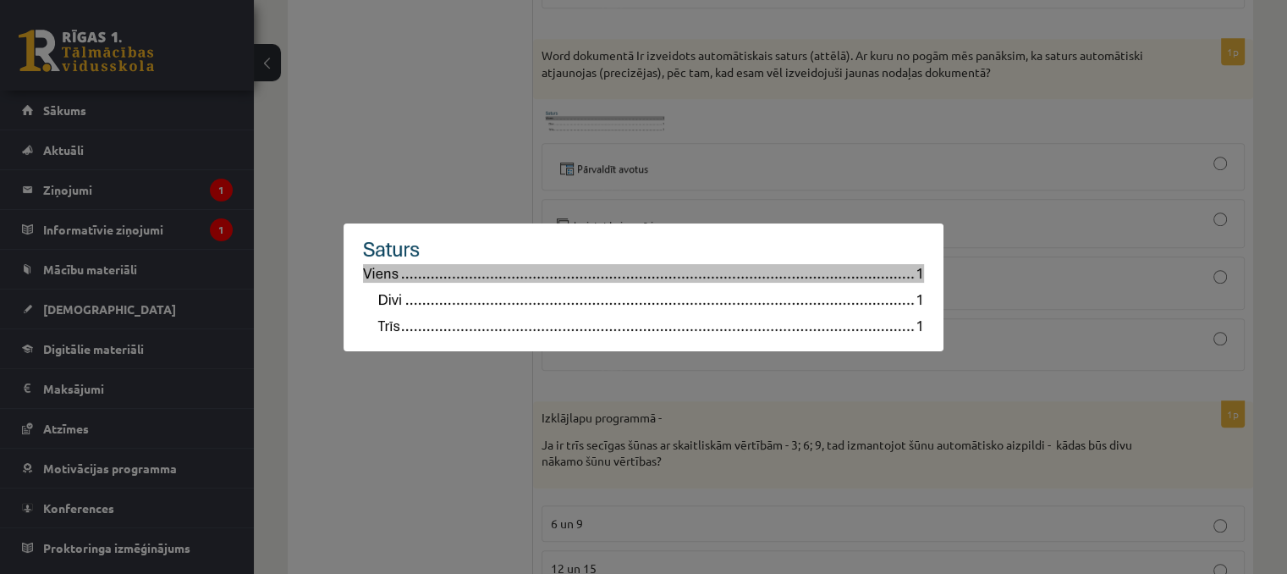
click at [794, 157] on div at bounding box center [643, 287] width 1287 height 574
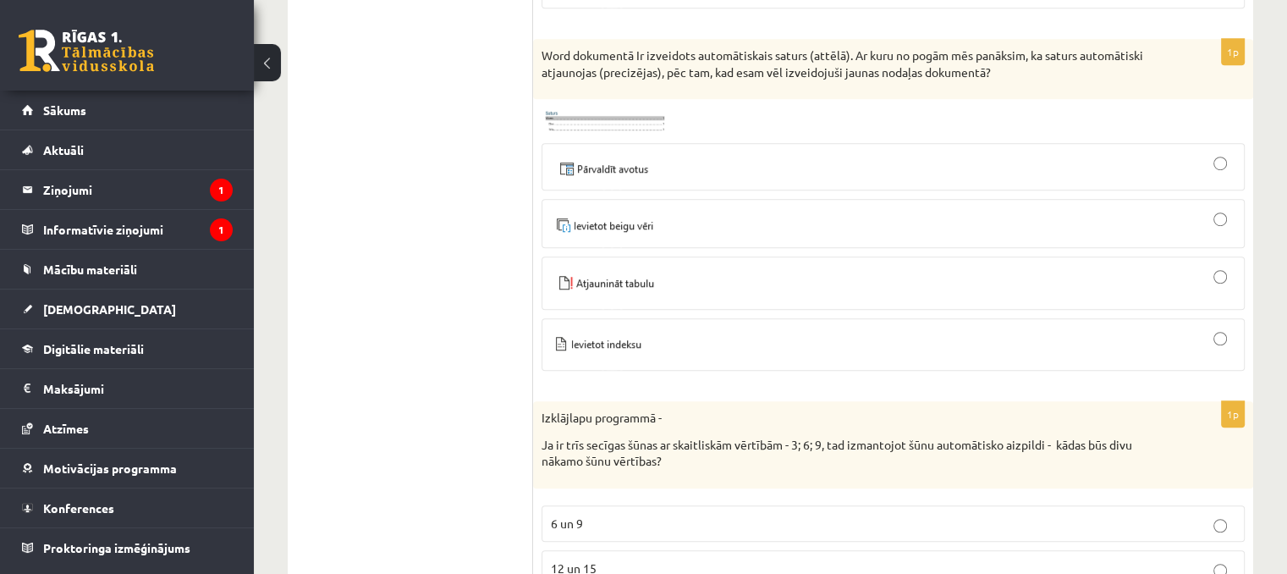
click at [713, 266] on div at bounding box center [893, 283] width 684 height 35
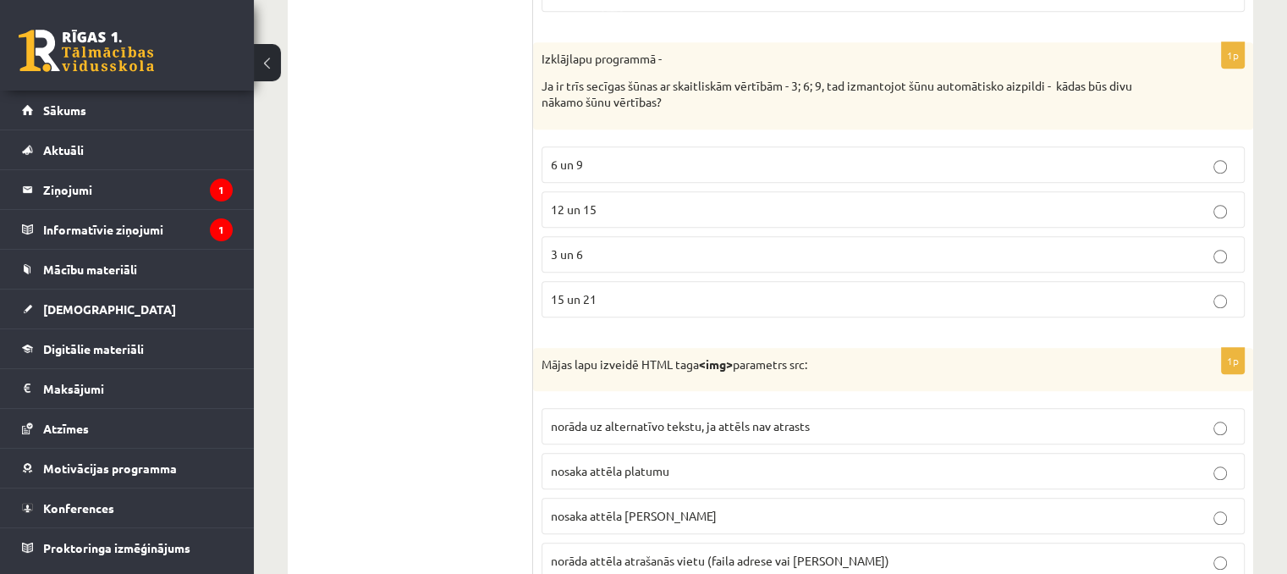
scroll to position [7972, 0]
click at [741, 189] on label "12 un 15" at bounding box center [892, 207] width 703 height 36
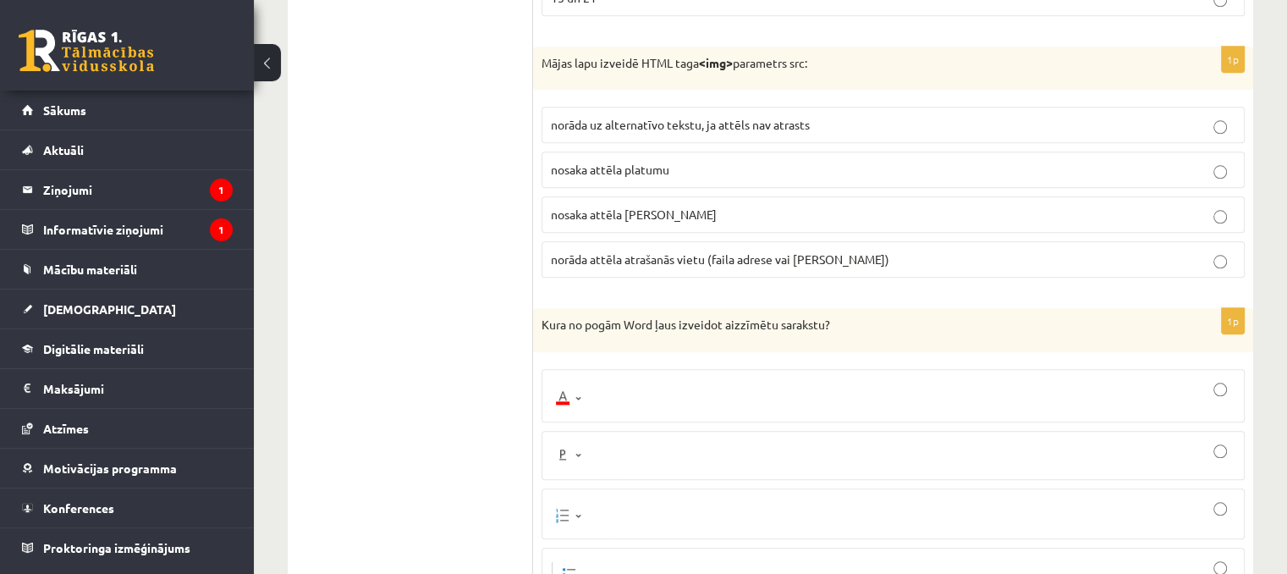
scroll to position [8271, 0]
click at [682, 160] on p "nosaka attēla platumu" at bounding box center [893, 169] width 684 height 18
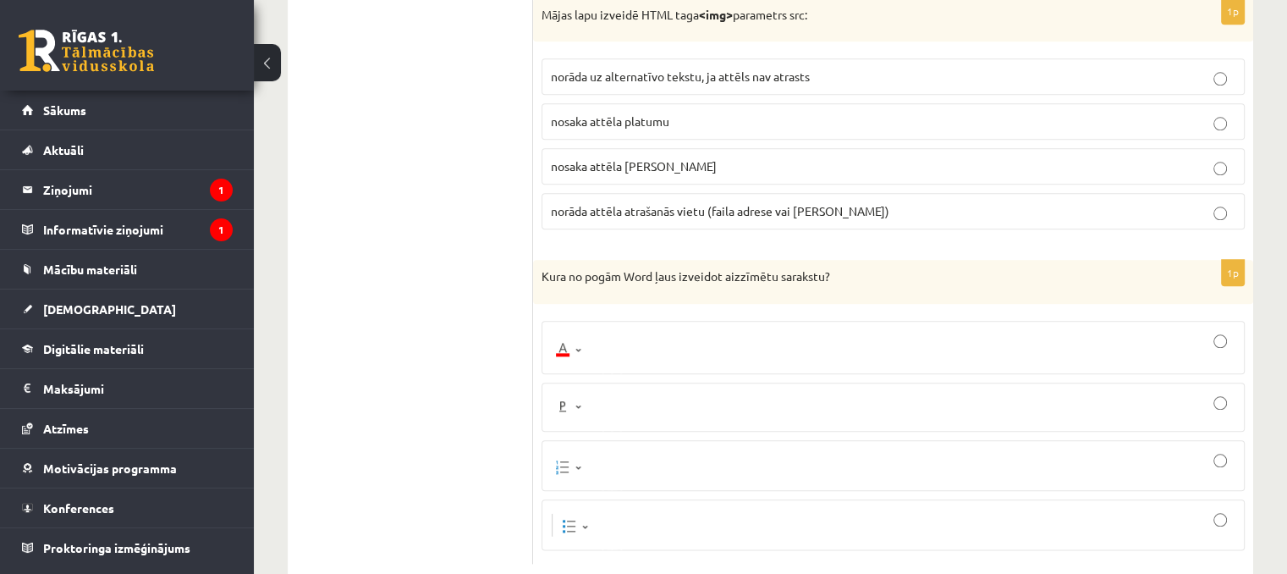
click at [643, 330] on div at bounding box center [893, 347] width 684 height 35
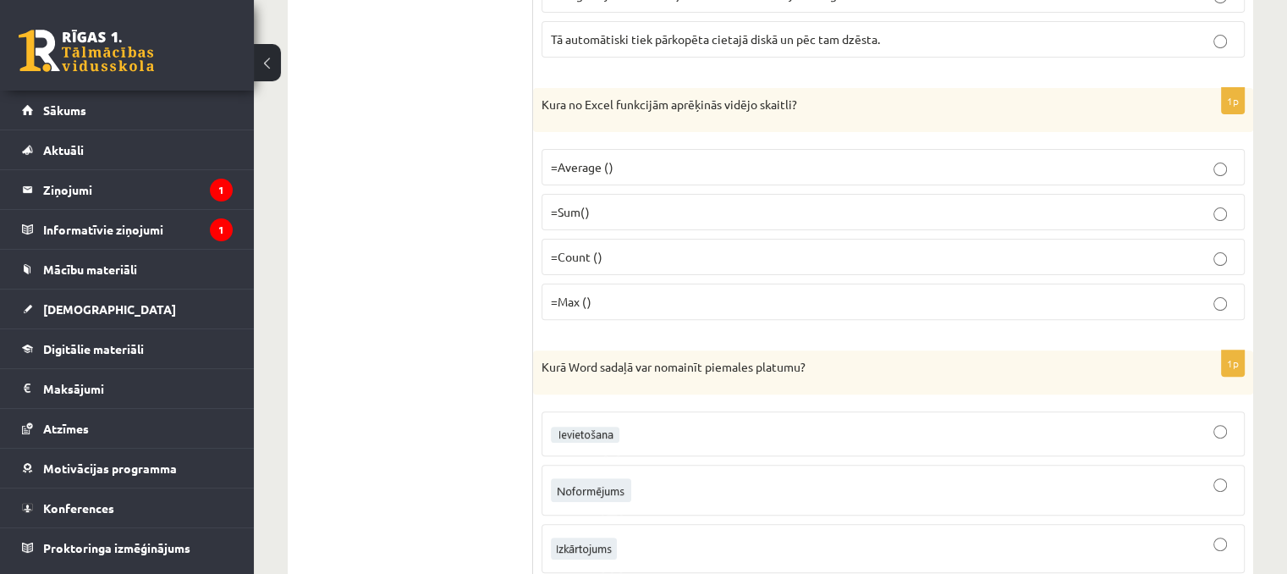
scroll to position [0, 0]
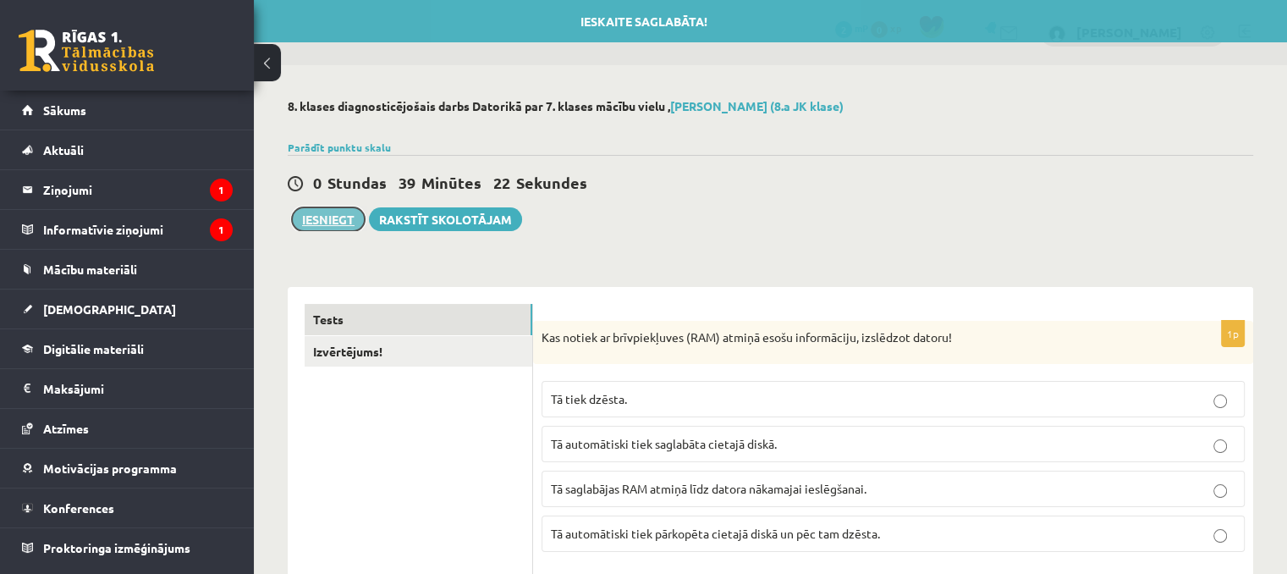
click at [333, 224] on button "Iesniegt" at bounding box center [328, 219] width 73 height 24
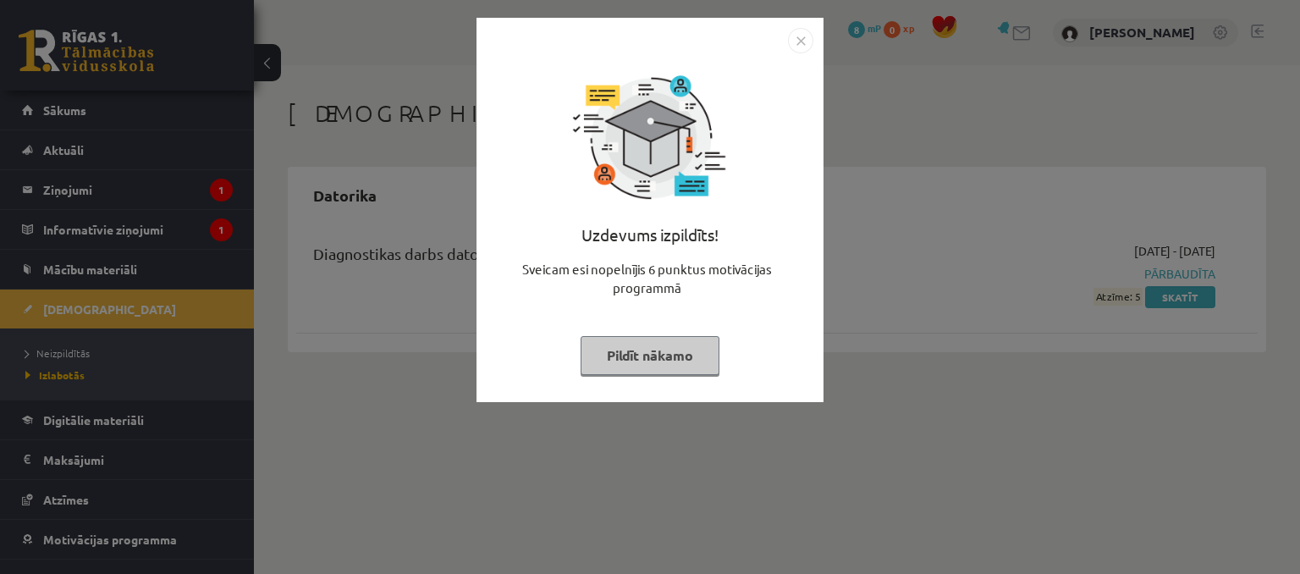
click at [795, 30] on img "Close" at bounding box center [800, 40] width 25 height 25
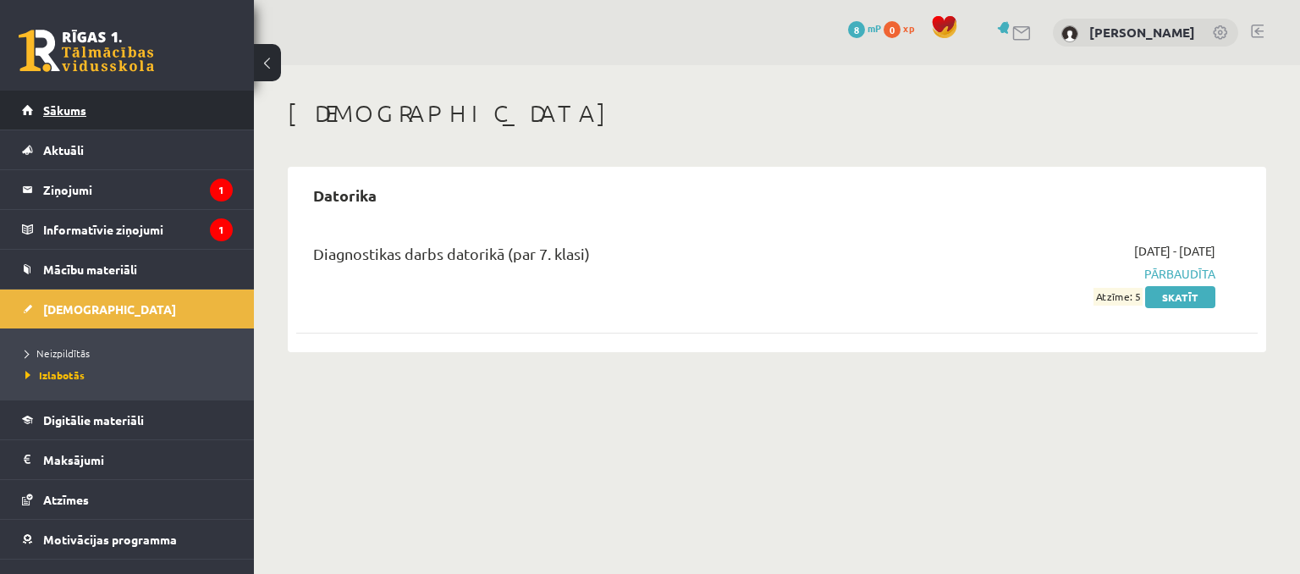
click at [91, 99] on link "Sākums" at bounding box center [127, 110] width 211 height 39
